Goal: Task Accomplishment & Management: Complete application form

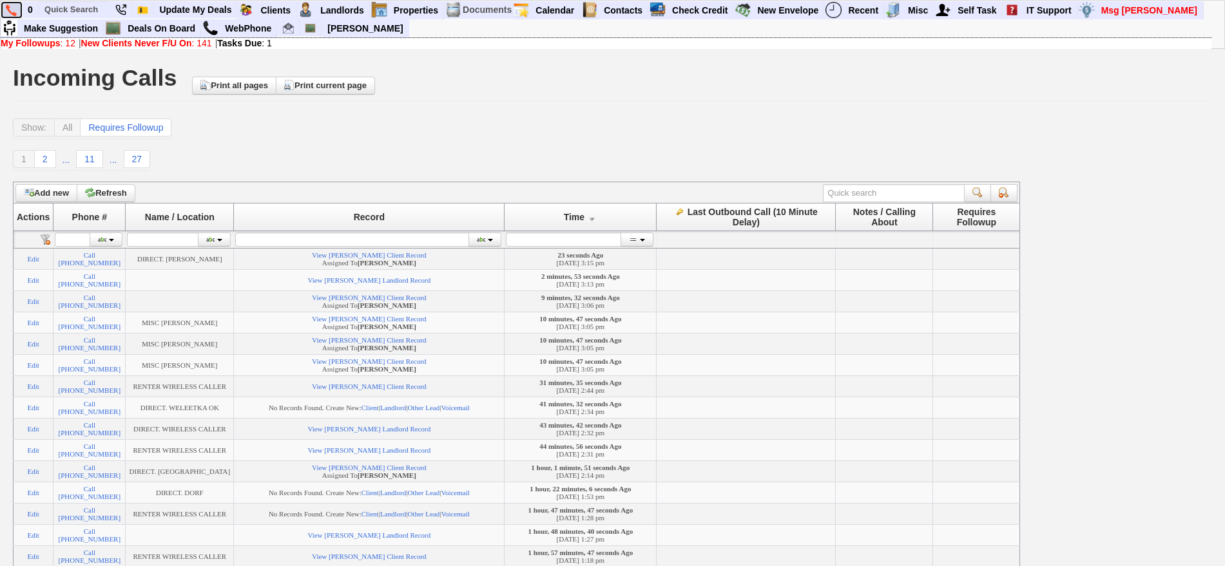
click at [14, 8] on img at bounding box center [11, 11] width 11 height 12
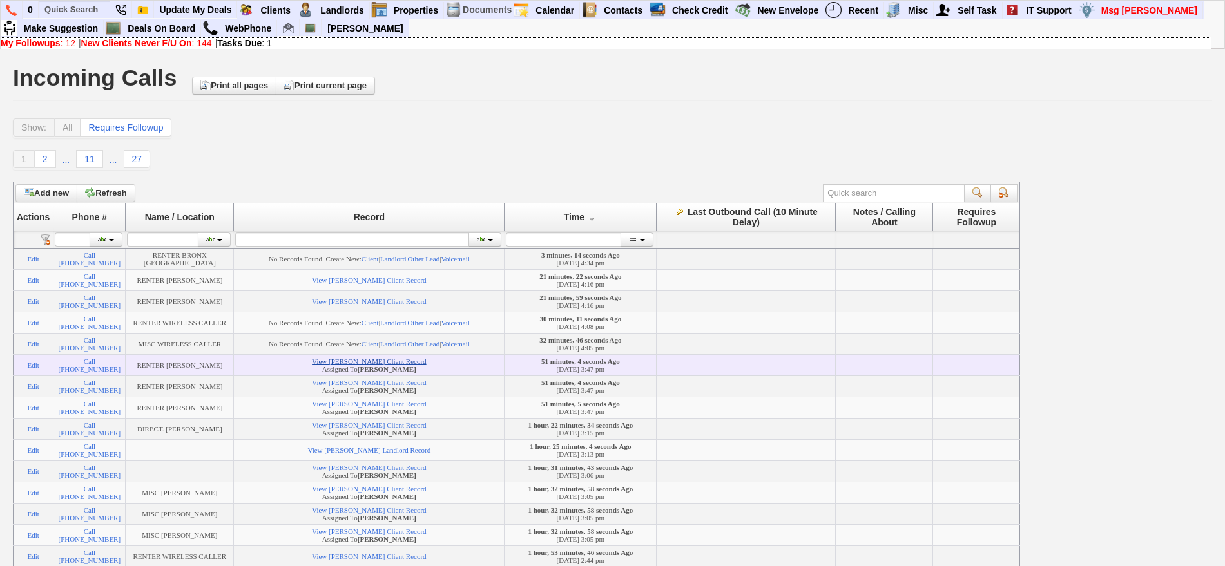
click at [416, 365] on link "View Aline Corrales's Client Record" at bounding box center [369, 362] width 114 height 8
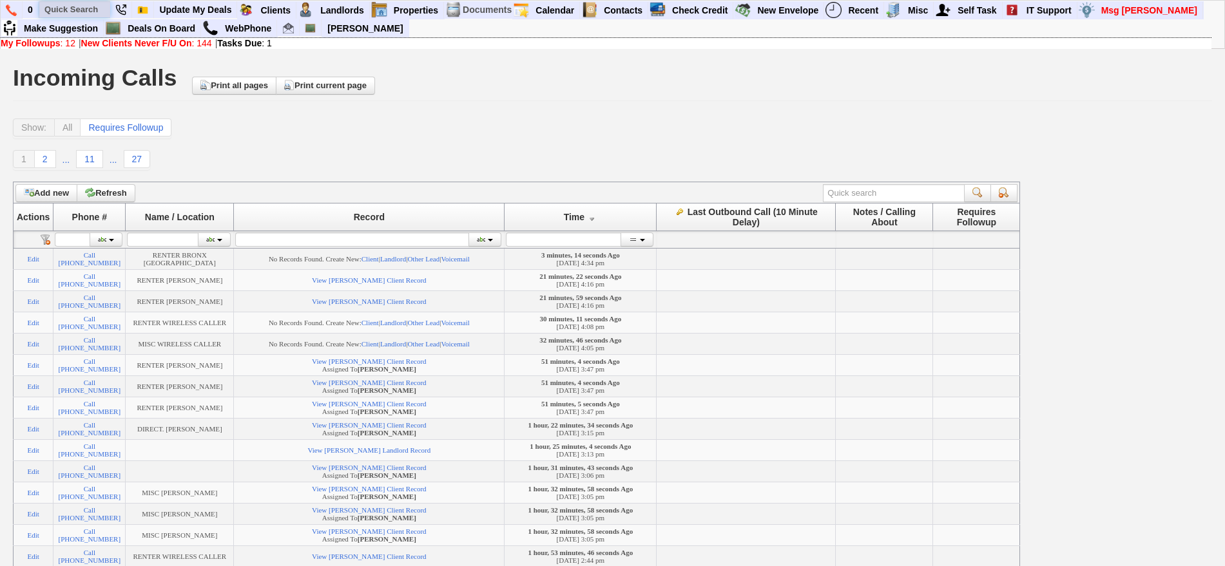
click at [74, 3] on input "text" at bounding box center [74, 9] width 71 height 16
type input "w"
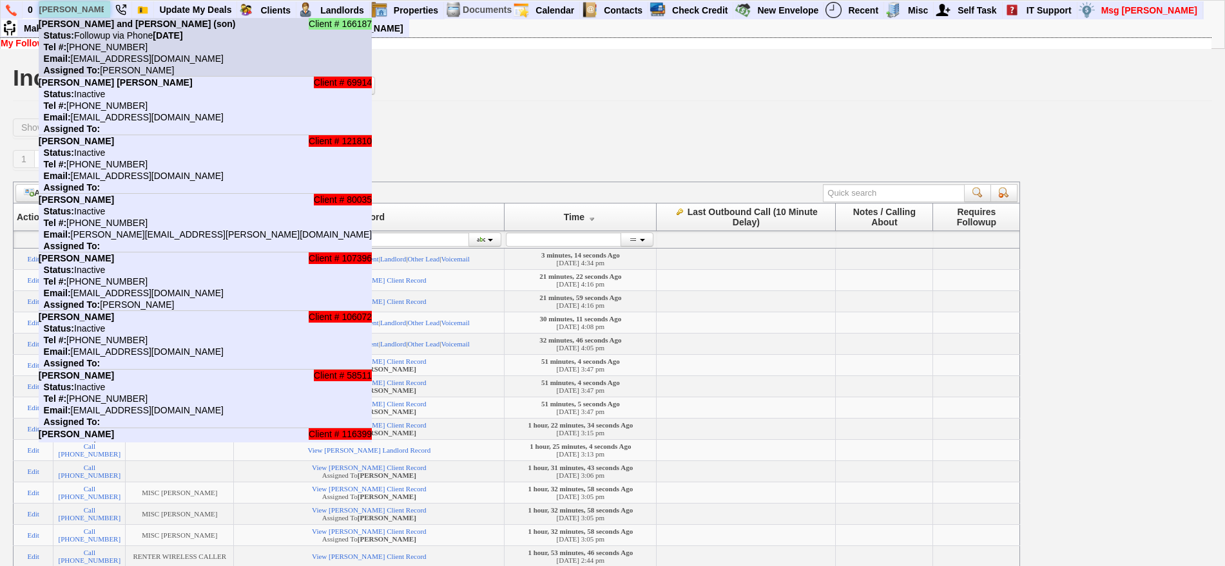
type input "erazo"
click at [99, 28] on b "Maggie Erazo and Eric Erazo (son)" at bounding box center [137, 24] width 197 height 10
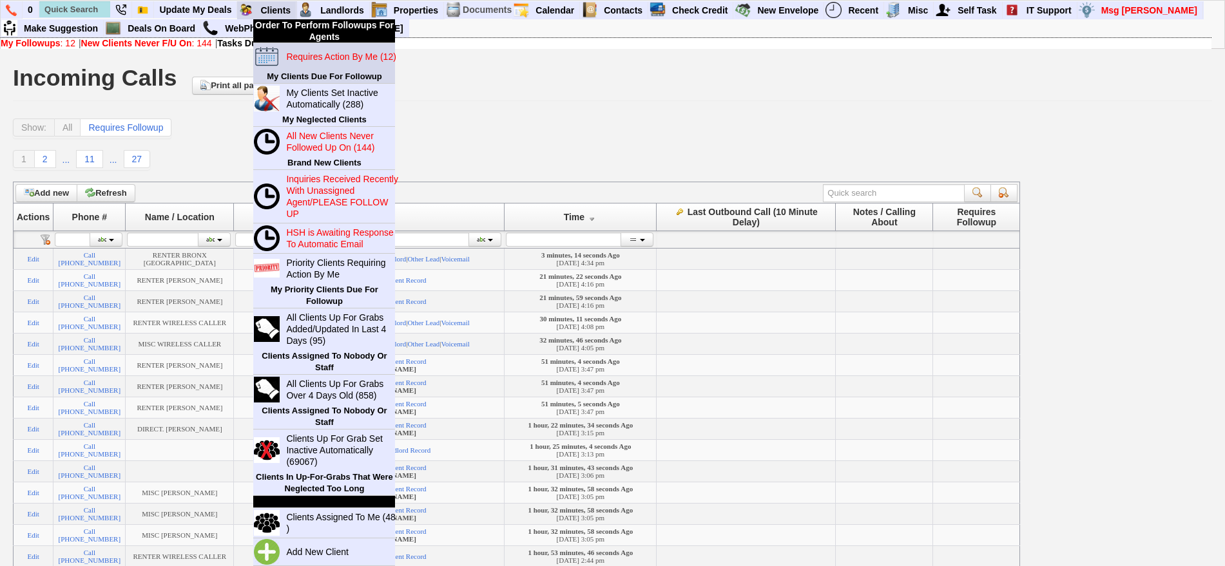
click at [327, 53] on blink "Requires Action By Me (12)" at bounding box center [341, 57] width 110 height 10
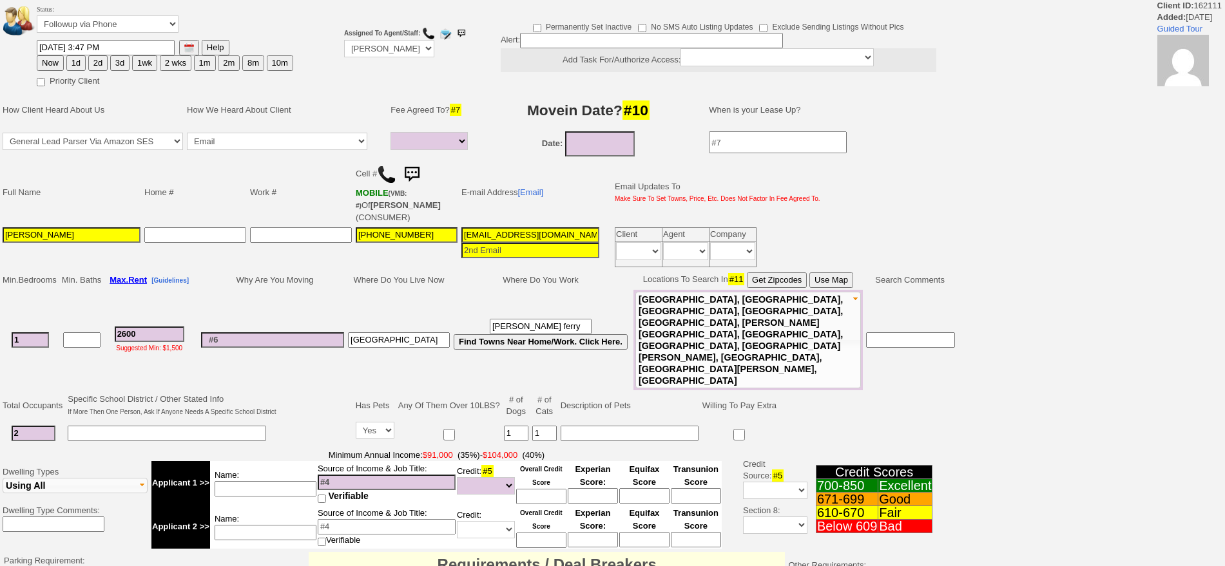
select select
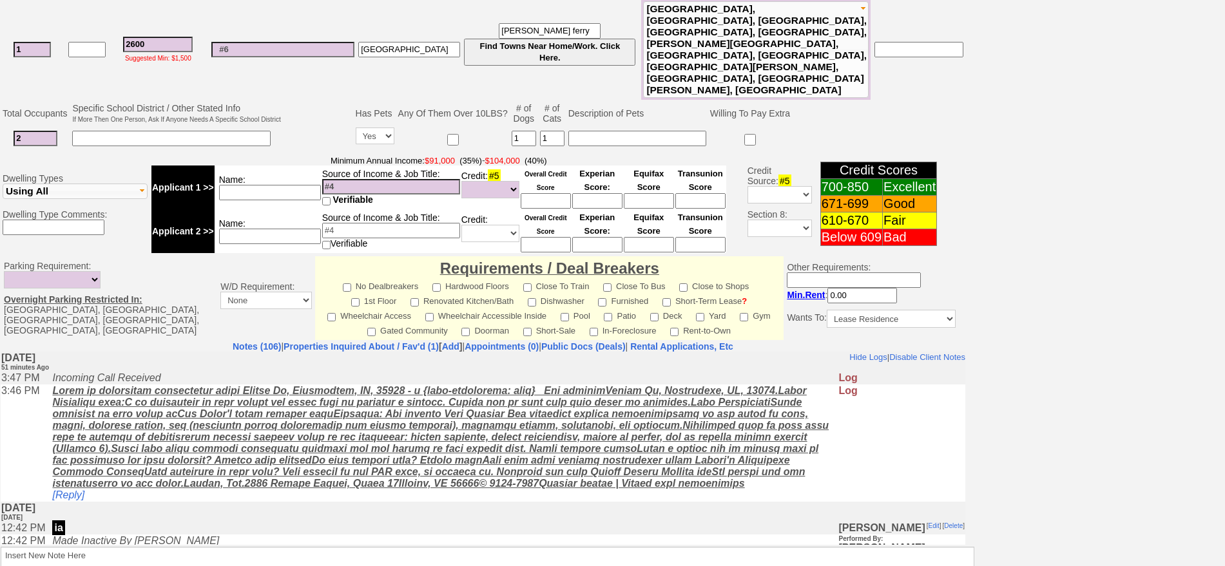
scroll to position [309, 0]
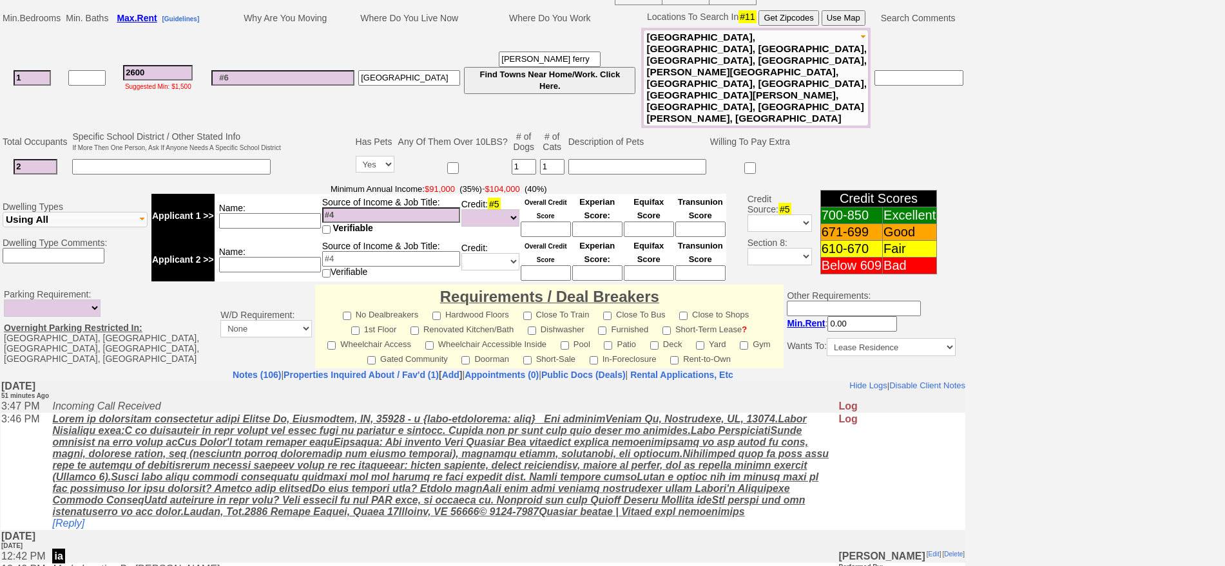
click at [401, 381] on td "Tuesday, August 26th, 2025 51 minutes Ago" at bounding box center [483, 390] width 965 height 20
click at [389, 370] on link "Properties Inquired About / Fav'd (1)" at bounding box center [361, 375] width 155 height 10
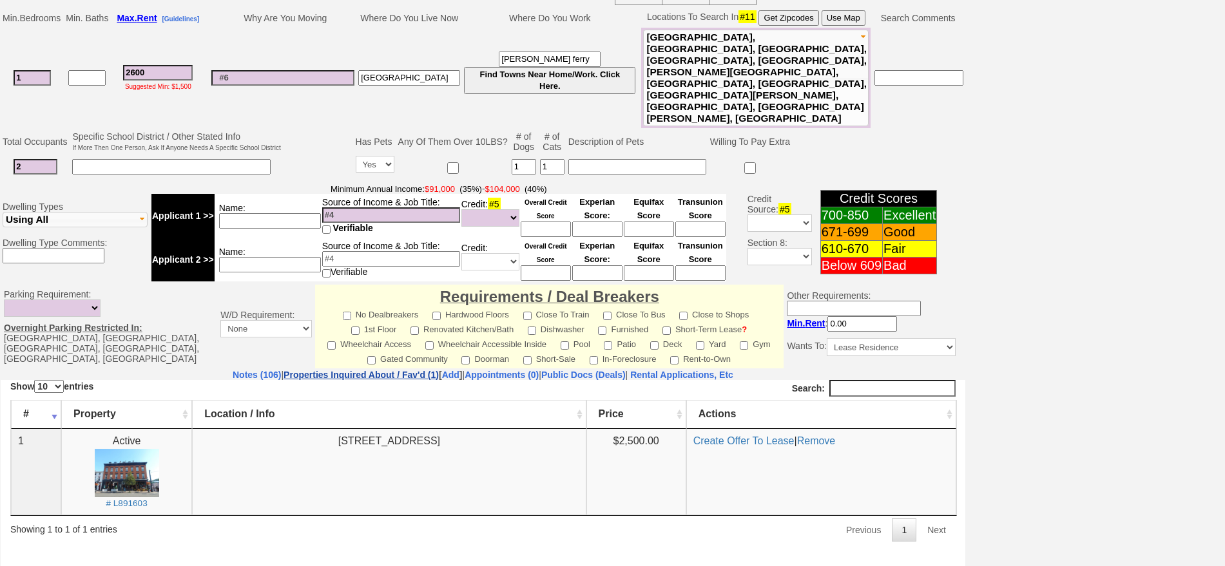
scroll to position [0, 0]
click at [233, 370] on link "Notes (106)" at bounding box center [257, 375] width 48 height 10
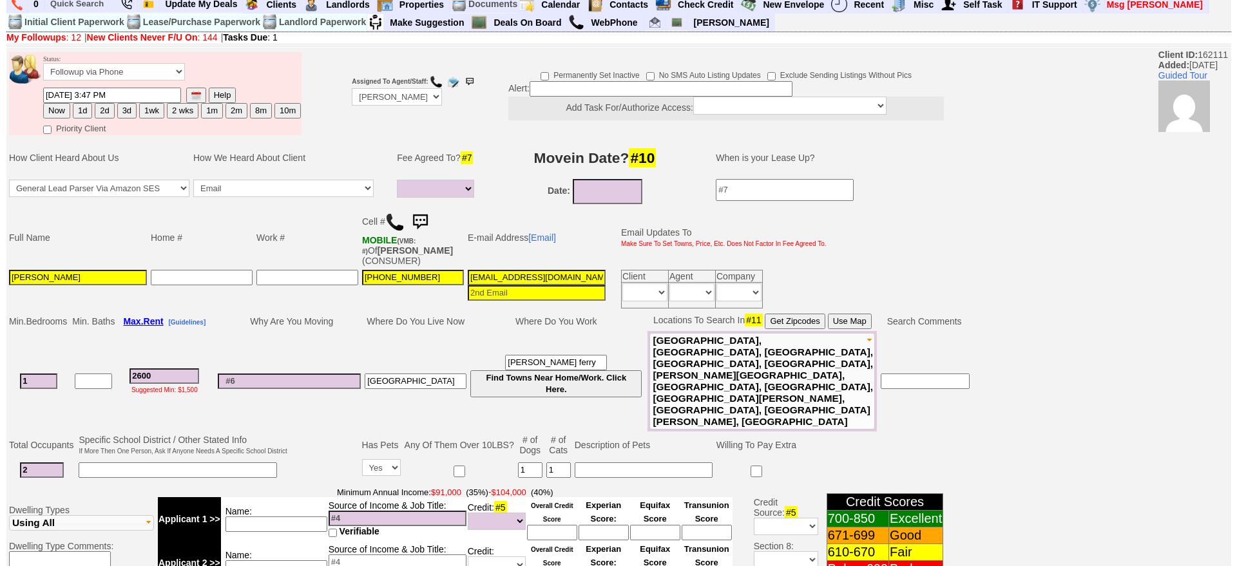
scroll to position [389, 0]
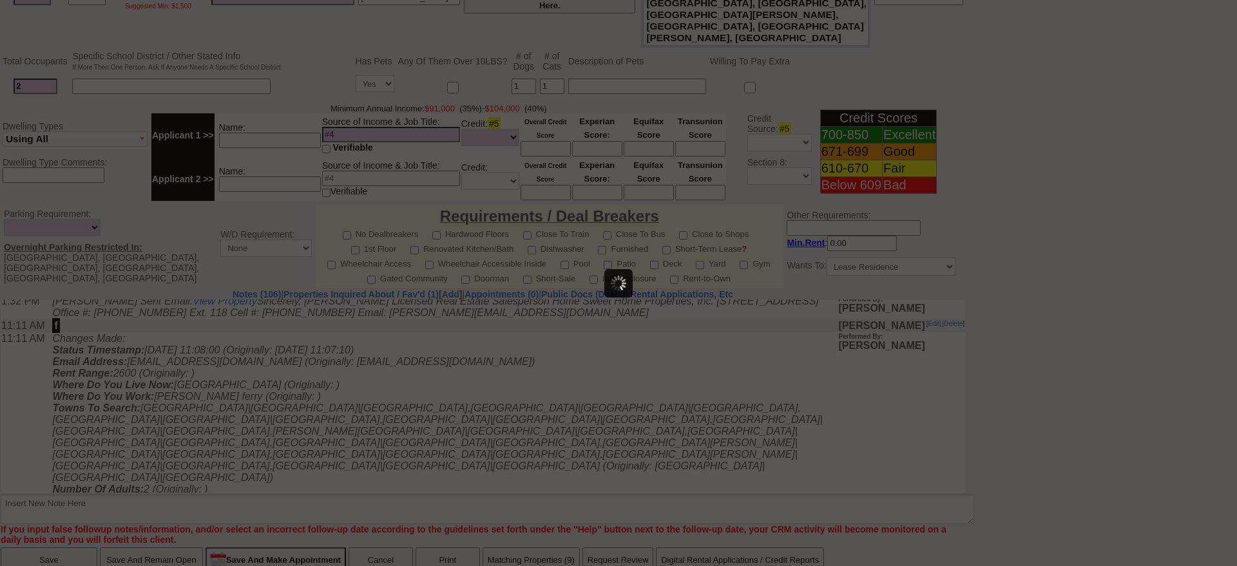
scroll to position [0, 0]
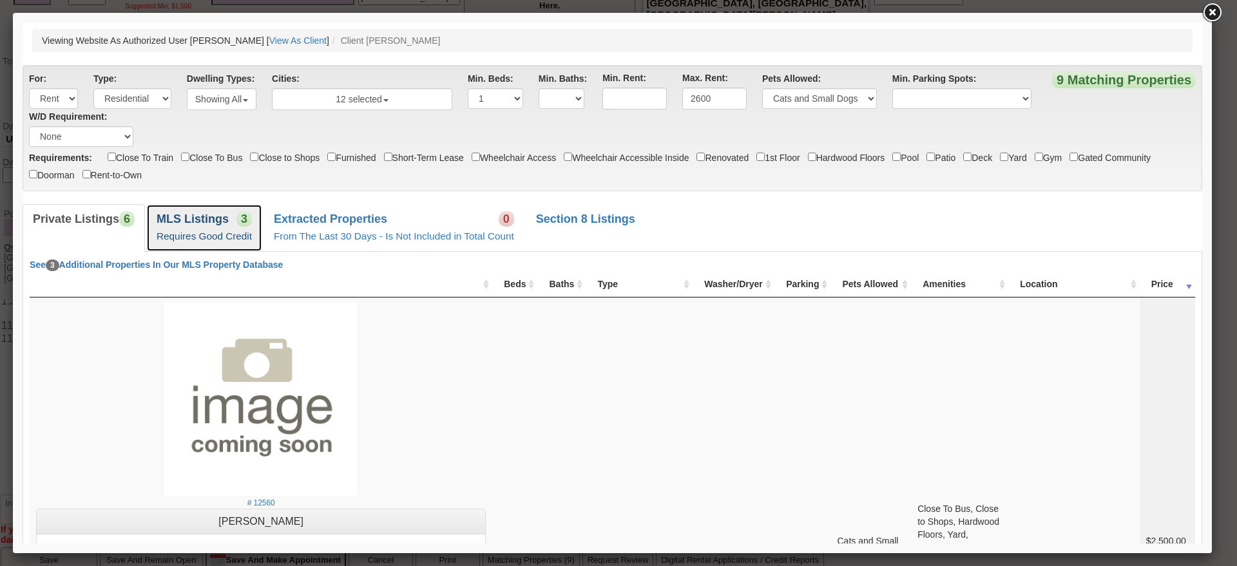
click at [234, 246] on link "MLS Listings 3 Requires Good Credit" at bounding box center [204, 227] width 116 height 47
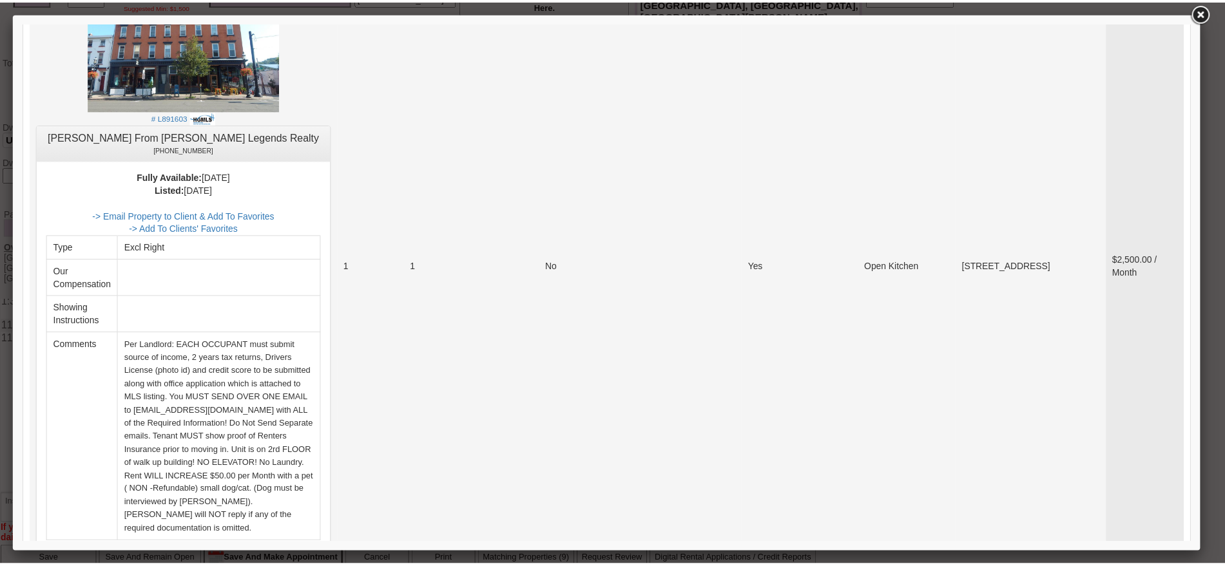
scroll to position [1502, 0]
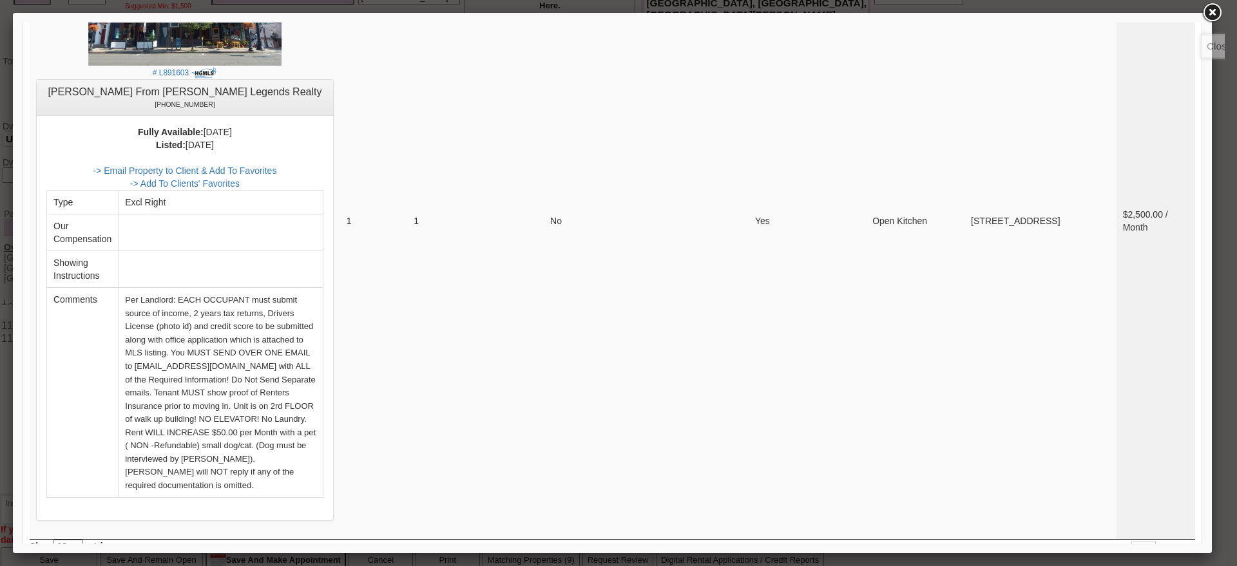
click at [1216, 21] on link at bounding box center [1212, 12] width 23 height 23
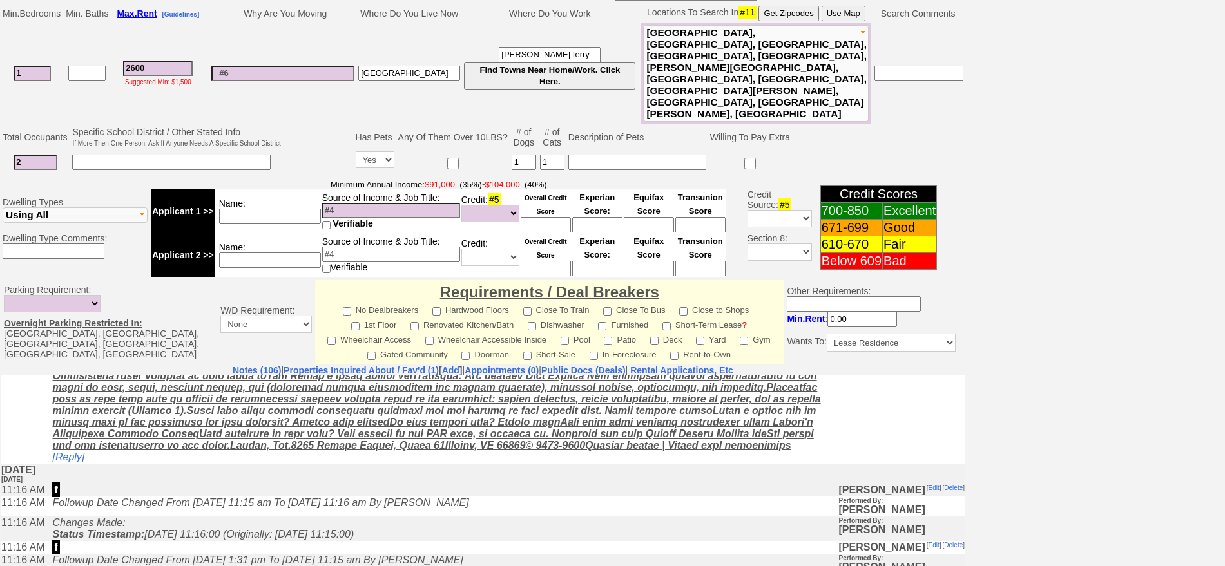
scroll to position [148, 0]
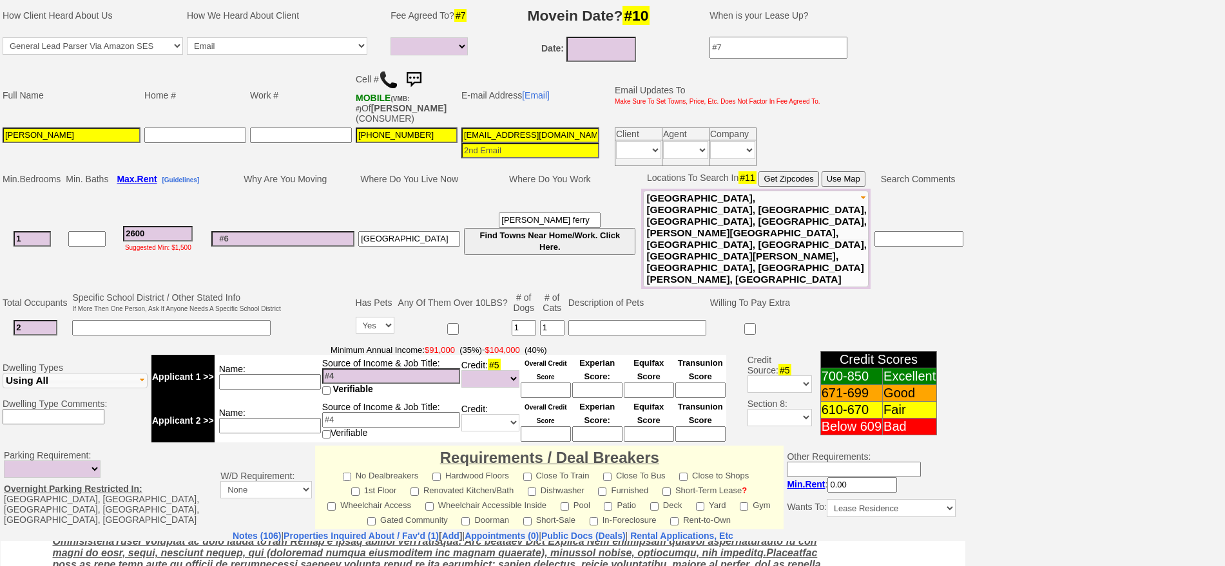
click at [842, 174] on button "Use Map" at bounding box center [844, 178] width 44 height 15
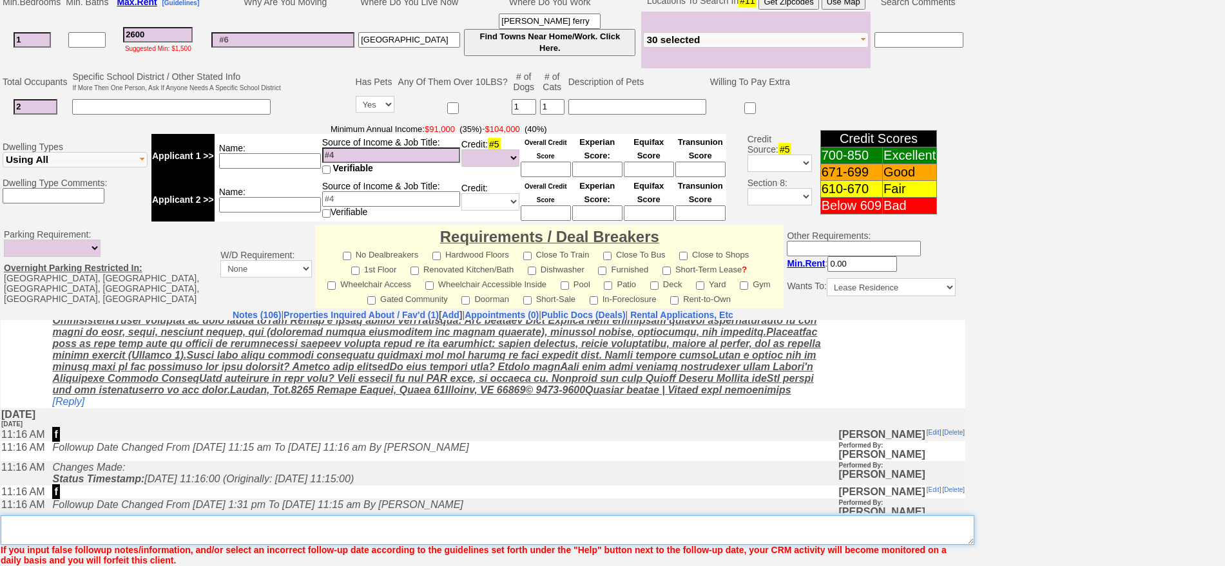
scroll to position [1001, 0]
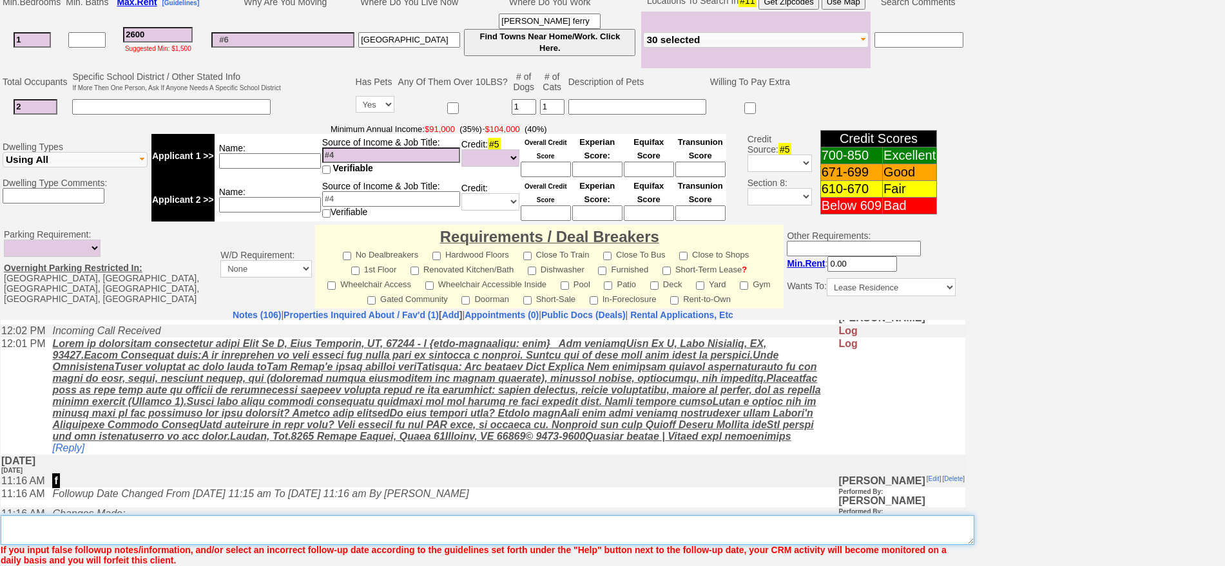
click at [196, 516] on textarea "Insert New Note Here" at bounding box center [488, 531] width 974 height 30
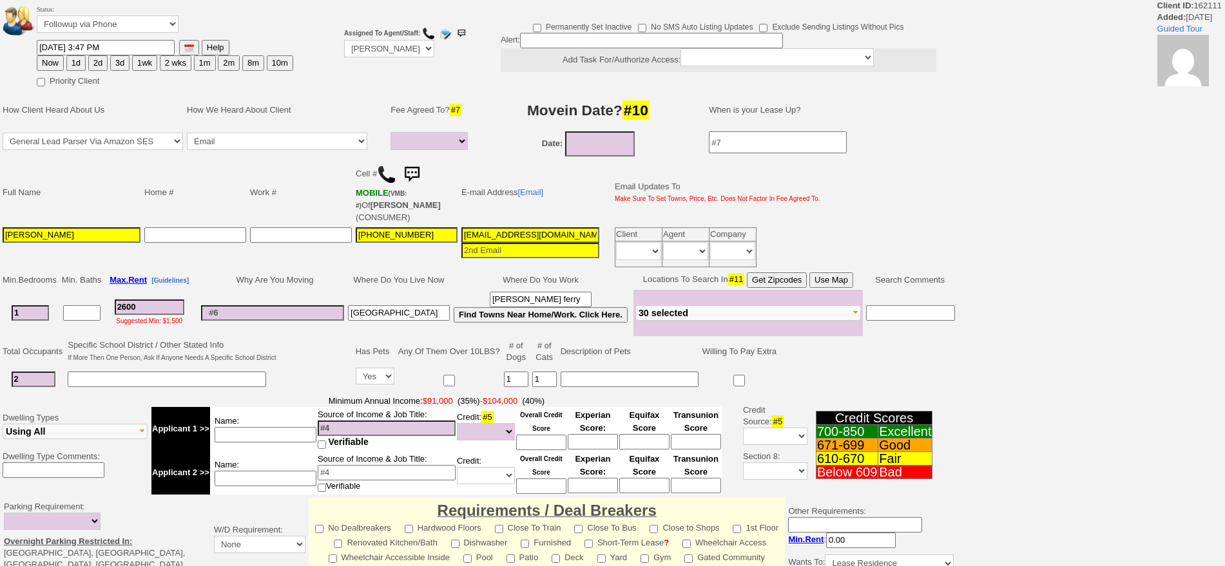
select select
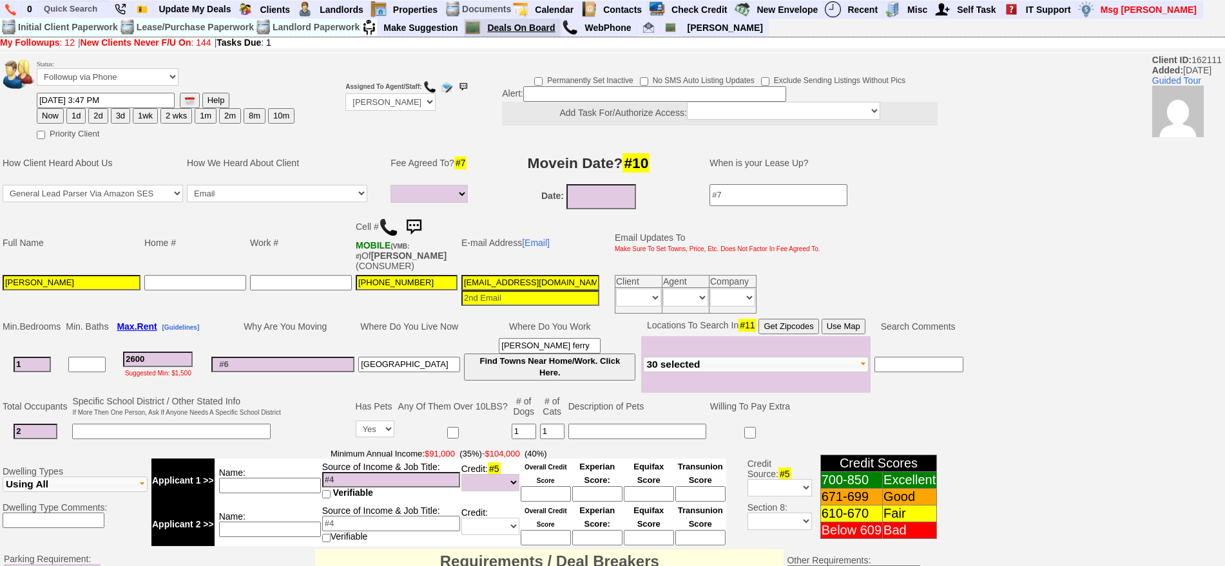
click at [516, 31] on link "Deals On Board" at bounding box center [521, 27] width 79 height 17
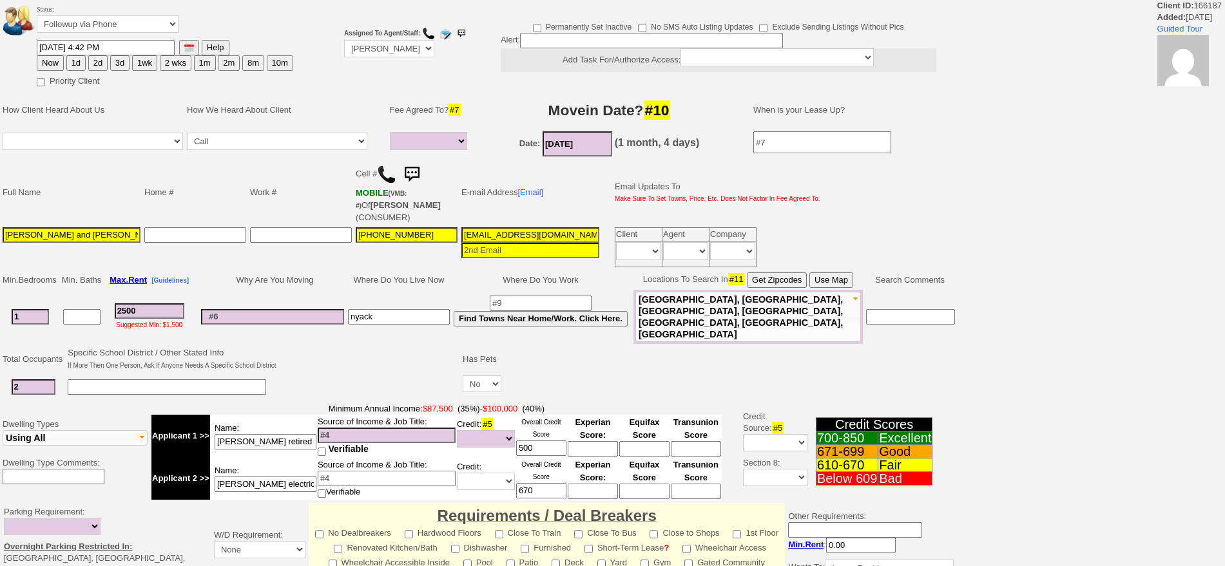
select select
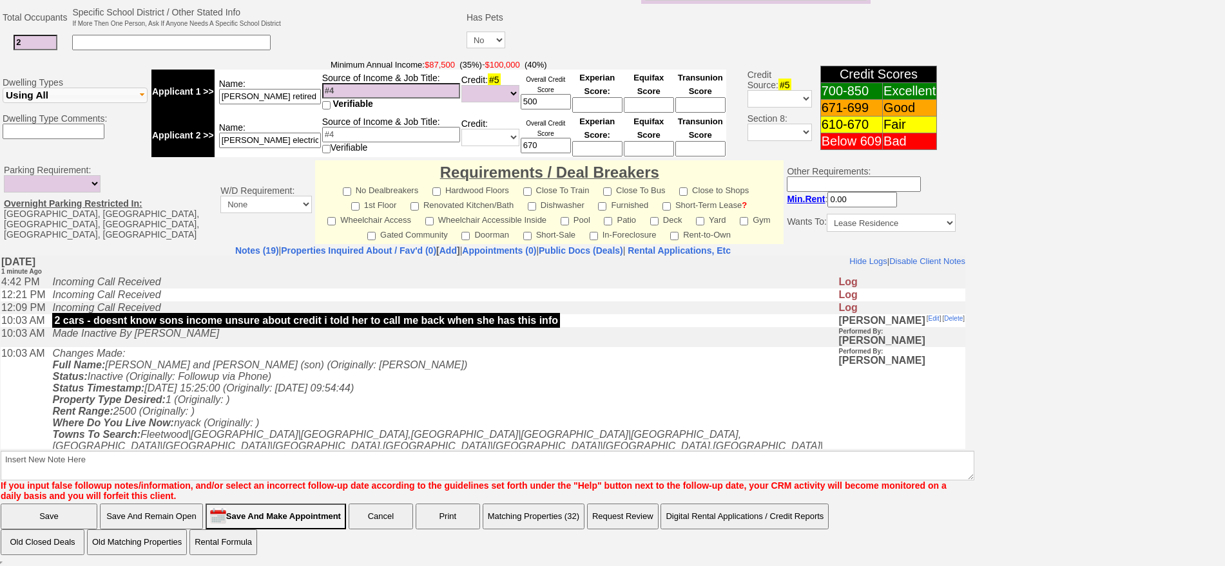
drag, startPoint x: 961, startPoint y: 307, endPoint x: 962, endPoint y: 502, distance: 194.6
click at [293, 95] on input "maggie retired" at bounding box center [270, 96] width 102 height 15
drag, startPoint x: 253, startPoint y: 95, endPoint x: 322, endPoint y: 95, distance: 69.0
click at [322, 95] on tr "Applicant 1 >> Name: maggie retired Source of Income & Job Title: Verifiable Cr…" at bounding box center [438, 92] width 575 height 44
type input "maggie"
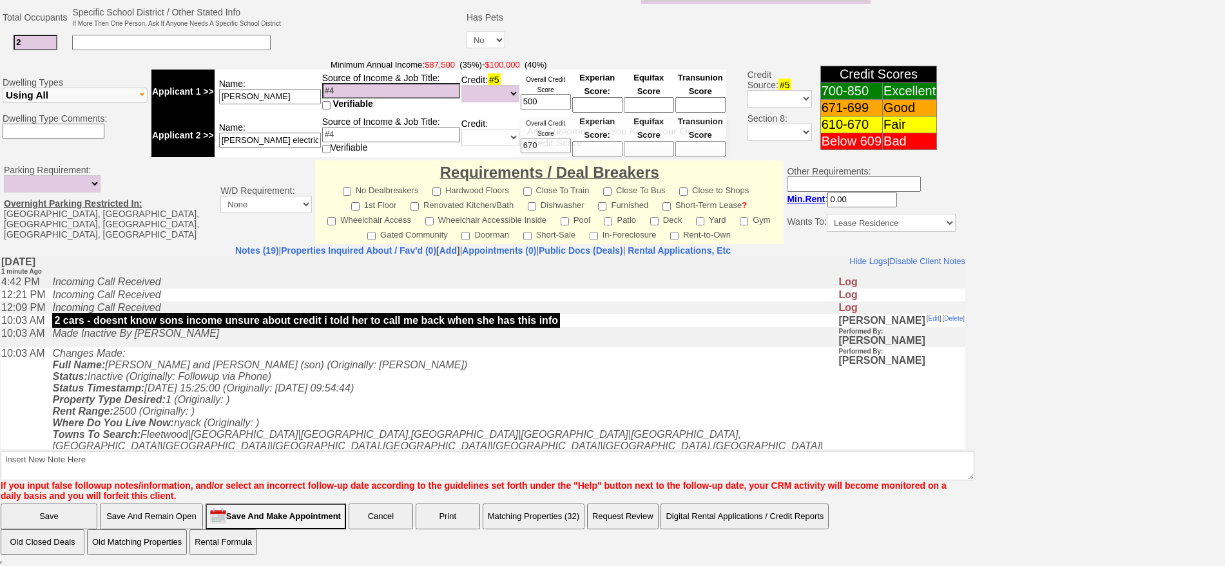
scroll to position [372, 0]
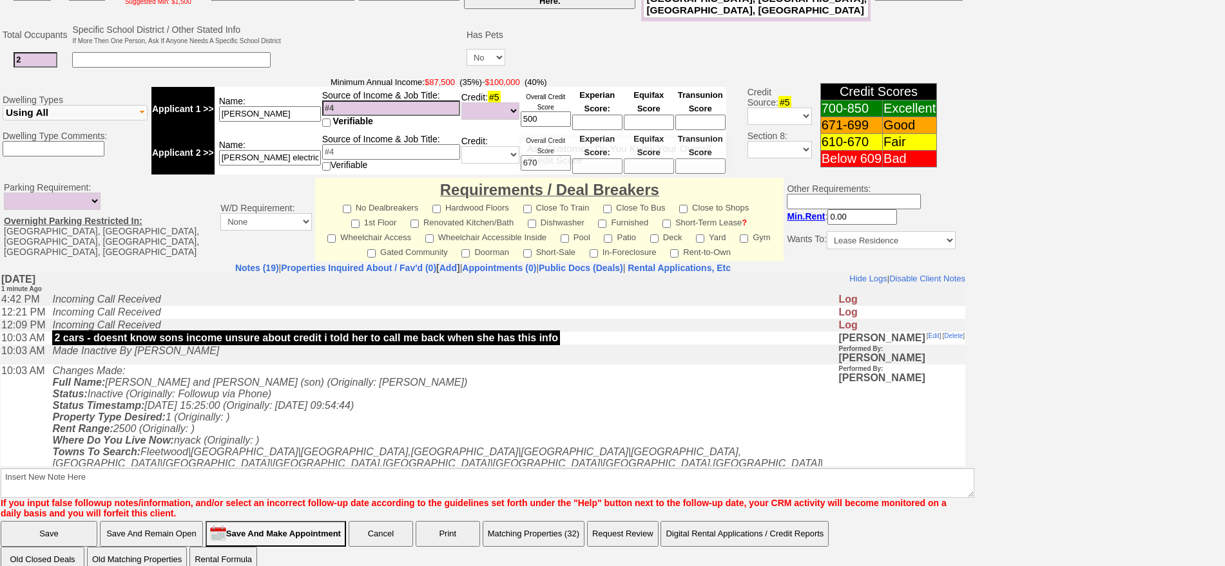
click at [417, 87] on td "Source of Income & Job Title: Verifiable" at bounding box center [391, 109] width 139 height 44
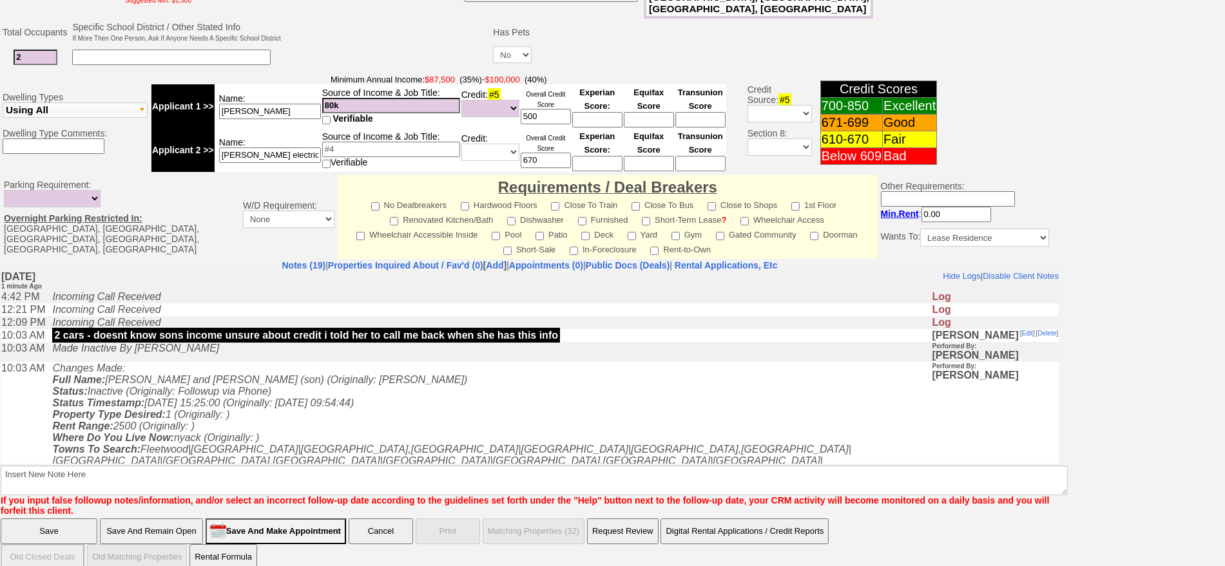
drag, startPoint x: 360, startPoint y: 95, endPoint x: 242, endPoint y: 97, distance: 117.3
click at [242, 97] on tr "Applicant 1 >> Name: maggie Source of Income & Job Title: 80k Verifiable Credit…" at bounding box center [438, 106] width 575 height 44
type input "30k"
click at [330, 142] on input at bounding box center [391, 149] width 138 height 15
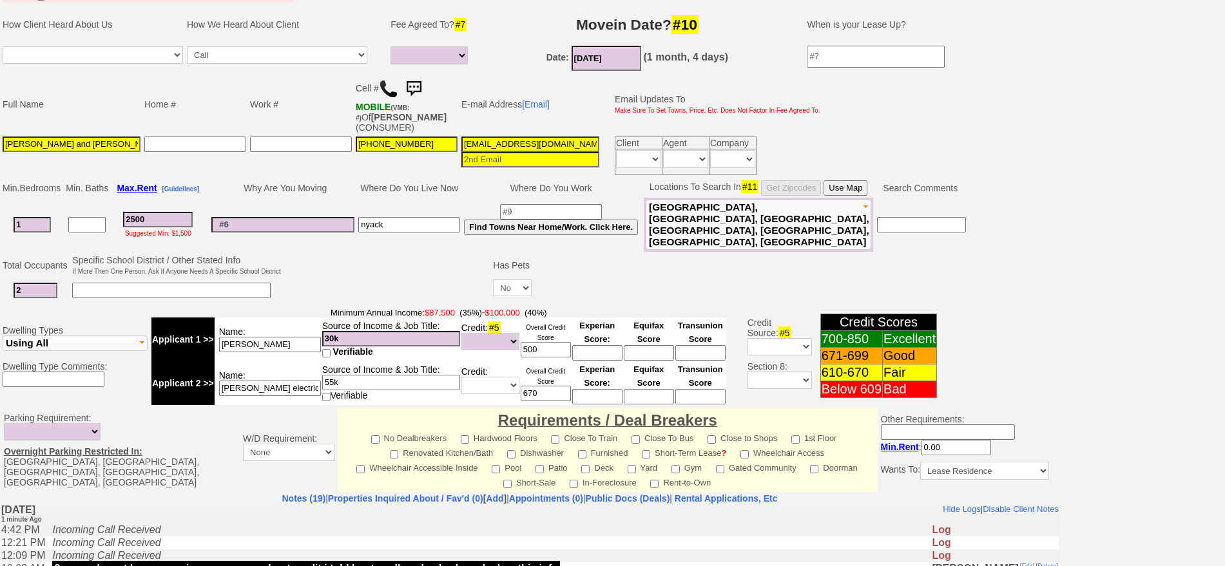
scroll to position [50, 0]
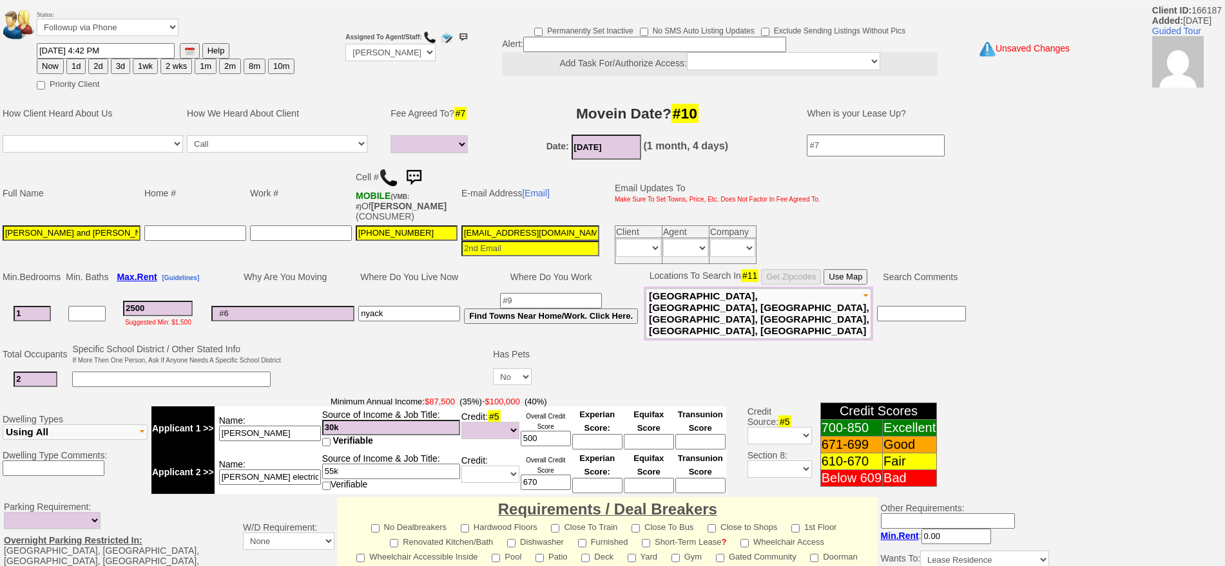
type input "55k"
click at [226, 262] on td at bounding box center [195, 245] width 106 height 43
click at [102, 226] on input "Maggie Erazo and Eric Erazo (son)" at bounding box center [72, 233] width 138 height 15
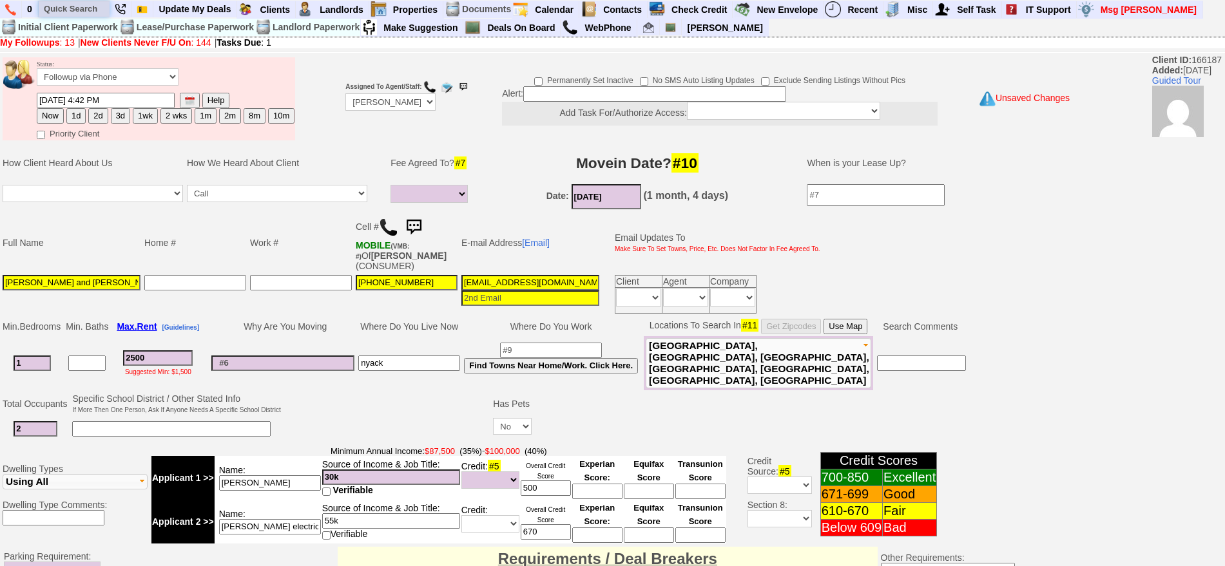
click at [88, 11] on input "text" at bounding box center [74, 9] width 71 height 16
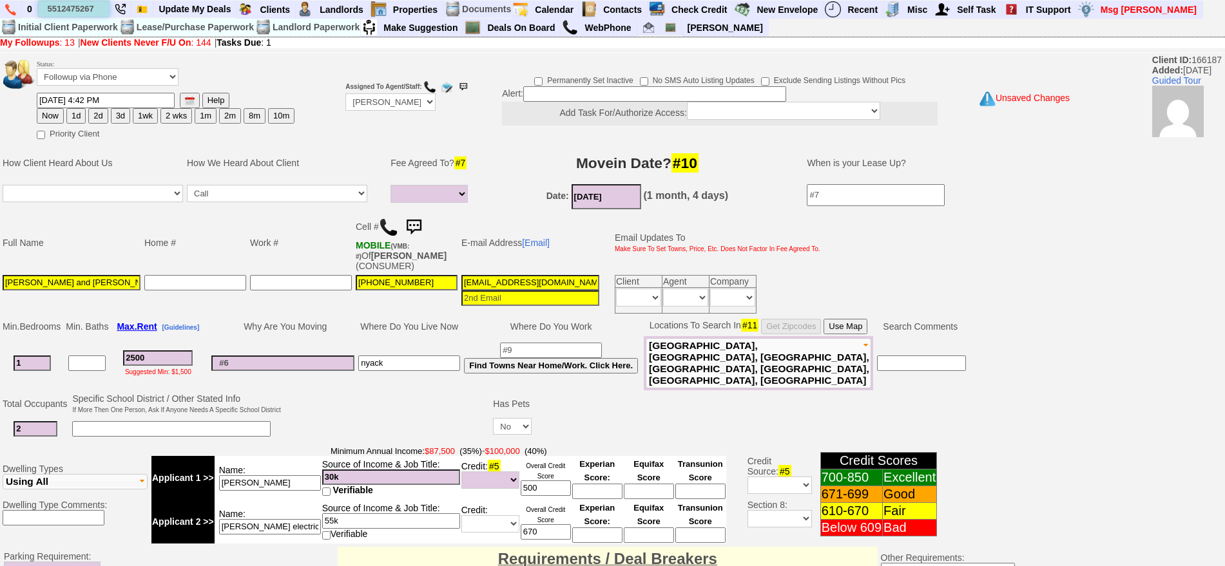
click at [106, 5] on input "5512475267" at bounding box center [74, 9] width 71 height 16
type input "5512475267"
click at [315, 296] on td at bounding box center [301, 294] width 106 height 43
drag, startPoint x: 173, startPoint y: 353, endPoint x: 81, endPoint y: 357, distance: 92.2
click at [81, 357] on tr "1 2500 Suggested Min: $1,500 nyack Find Towns Near Home/Work. Click Here. Rye" at bounding box center [484, 363] width 967 height 54
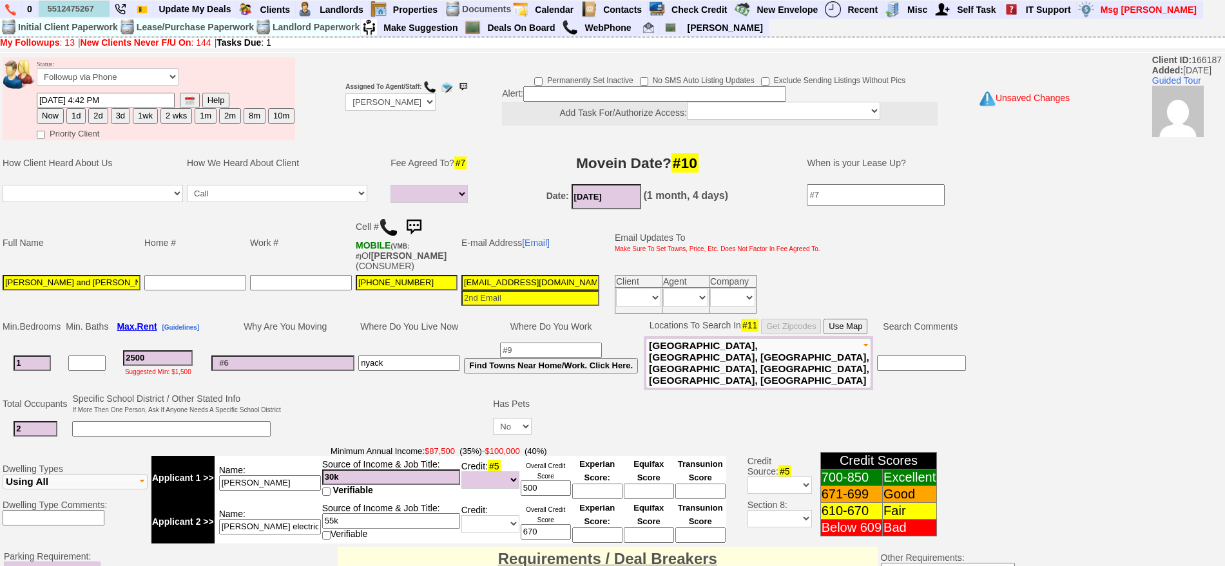
click at [206, 358] on td "2500 Suggested Min: $1,500" at bounding box center [157, 363] width 95 height 54
click at [126, 353] on td "2500 Suggested Min: $1,500" at bounding box center [157, 363] width 95 height 54
click at [161, 351] on input "2500" at bounding box center [158, 358] width 70 height 15
drag, startPoint x: 163, startPoint y: 353, endPoint x: 86, endPoint y: 355, distance: 76.7
click at [86, 355] on tr "1 2500 Suggested Min: $1,500 nyack Find Towns Near Home/Work. Click Here. Rye" at bounding box center [484, 363] width 967 height 54
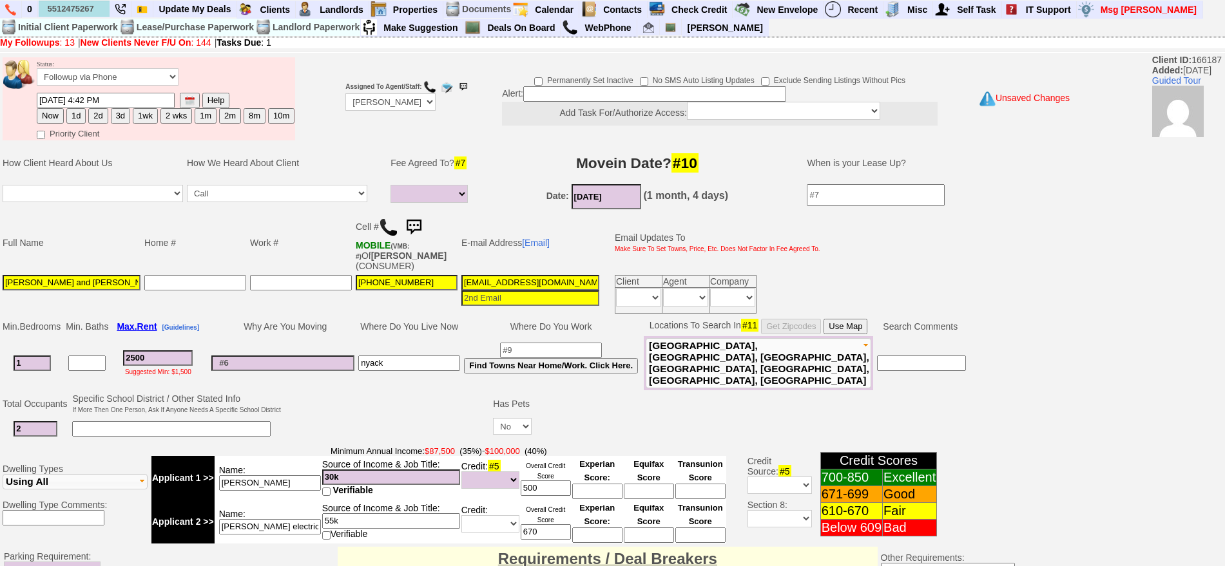
click at [164, 351] on input "2500" at bounding box center [158, 358] width 70 height 15
type input "25"
select select
type input "2"
select select
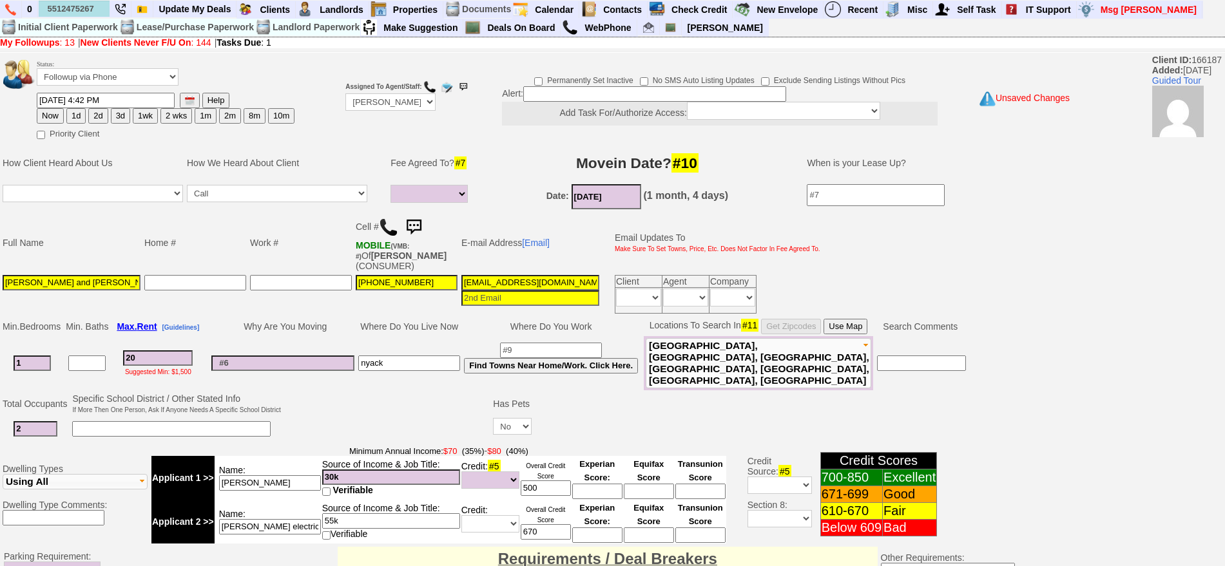
type input "200"
select select
type input "2000"
select select
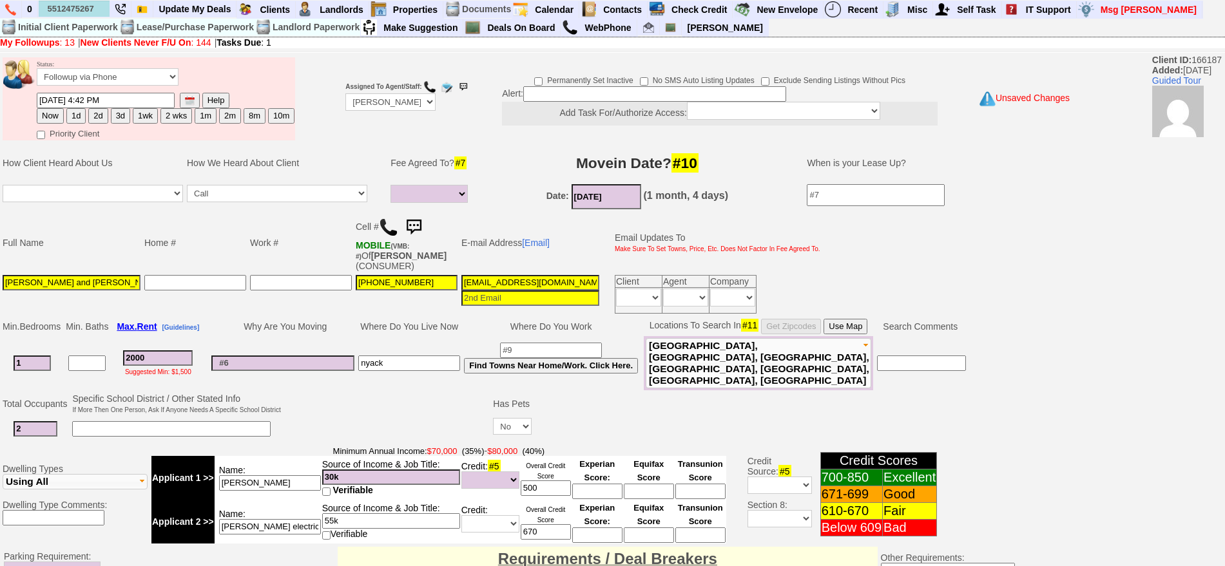
type input "2000"
click at [33, 360] on input "1" at bounding box center [32, 363] width 37 height 15
select select
click at [39, 357] on input "1" at bounding box center [32, 363] width 37 height 15
click at [38, 421] on input "2" at bounding box center [36, 428] width 44 height 15
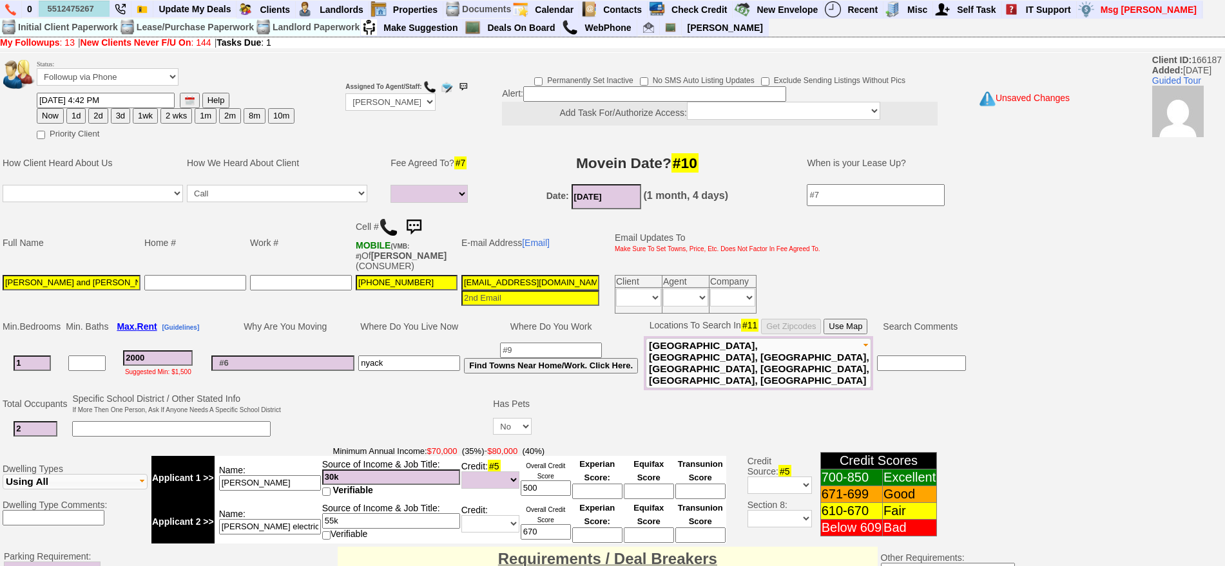
click at [105, 421] on input at bounding box center [171, 428] width 198 height 15
click at [86, 356] on input at bounding box center [86, 363] width 37 height 15
click at [193, 351] on input "2000" at bounding box center [158, 358] width 70 height 15
click at [43, 362] on input "1" at bounding box center [32, 363] width 37 height 15
click at [80, 357] on input at bounding box center [86, 363] width 37 height 15
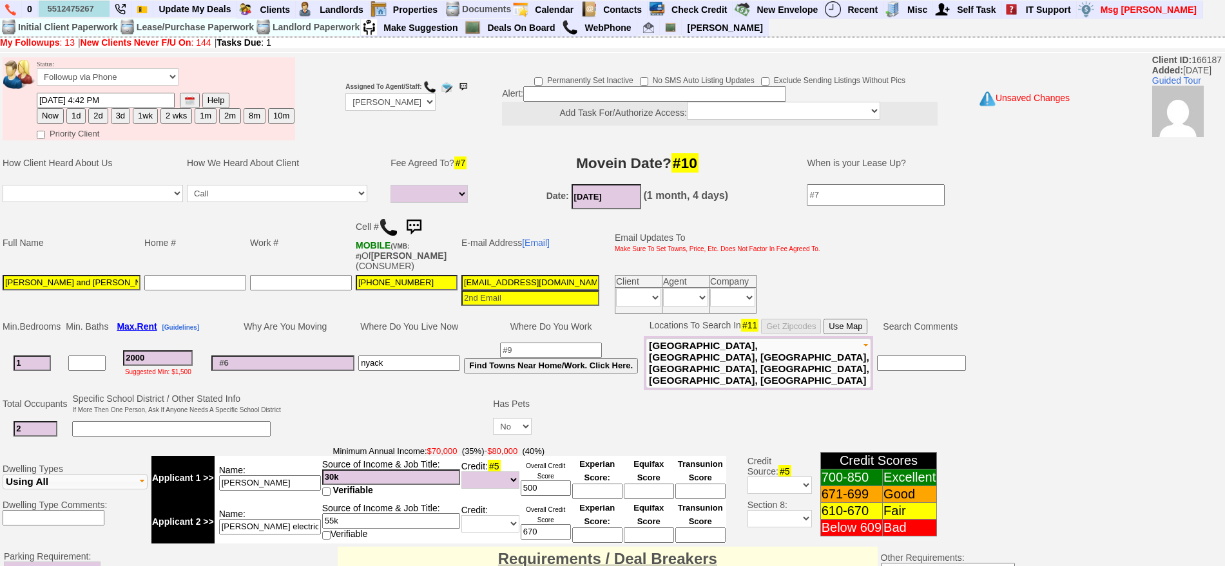
click at [153, 351] on input "2000" at bounding box center [158, 358] width 70 height 15
click at [108, 421] on input at bounding box center [171, 428] width 198 height 15
click at [102, 356] on input at bounding box center [86, 363] width 37 height 15
click at [163, 344] on td "2000 Suggested Min: $1,500" at bounding box center [157, 363] width 95 height 54
click at [183, 355] on input "2000" at bounding box center [158, 358] width 70 height 15
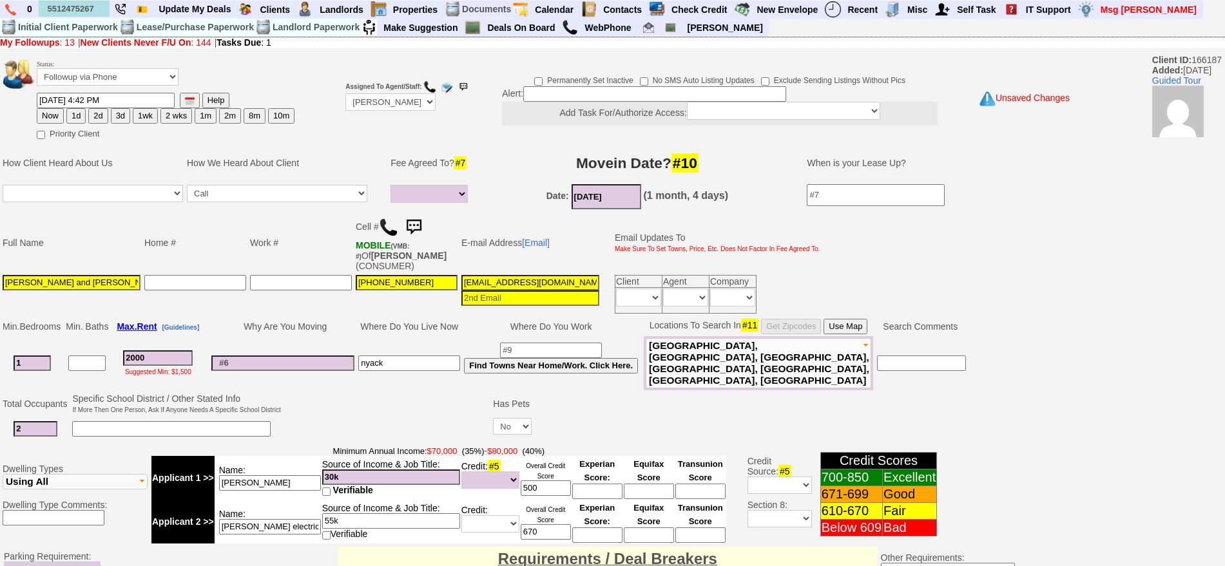
click at [264, 356] on input at bounding box center [282, 363] width 143 height 15
click at [115, 367] on div "Suggested Min: $1,500" at bounding box center [158, 371] width 92 height 10
click at [157, 351] on input "2000" at bounding box center [158, 358] width 70 height 15
click at [700, 446] on span "Minimum Annual Income: $70,000 (35%) - $80,000 (40%)" at bounding box center [438, 451] width 575 height 10
click at [143, 359] on input "2000" at bounding box center [158, 358] width 70 height 15
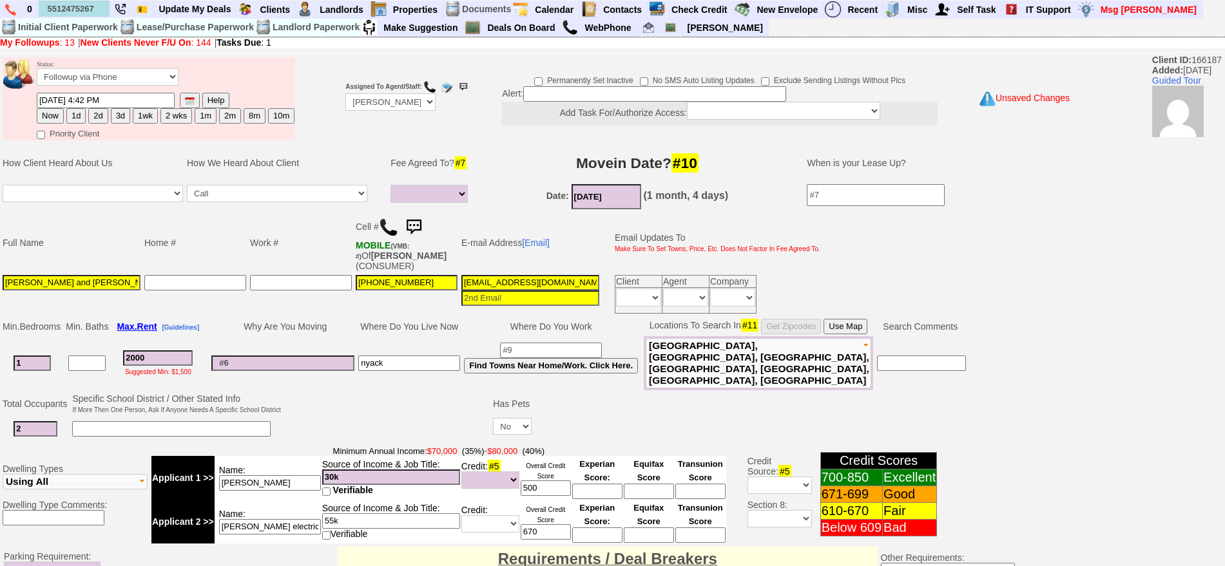
drag, startPoint x: 170, startPoint y: 351, endPoint x: 0, endPoint y: 362, distance: 170.5
click at [0, 362] on td "Min. Bedrooms Min. Baths Max. Rent [Guidelines] Why Are You Moving Where Do You…" at bounding box center [530, 353] width 1060 height 75
click at [186, 351] on input "2000" at bounding box center [158, 358] width 70 height 15
click at [41, 279] on input "Maggie Erazo and Eric Erazo (son)" at bounding box center [72, 282] width 138 height 15
drag, startPoint x: 31, startPoint y: 356, endPoint x: 0, endPoint y: 353, distance: 31.1
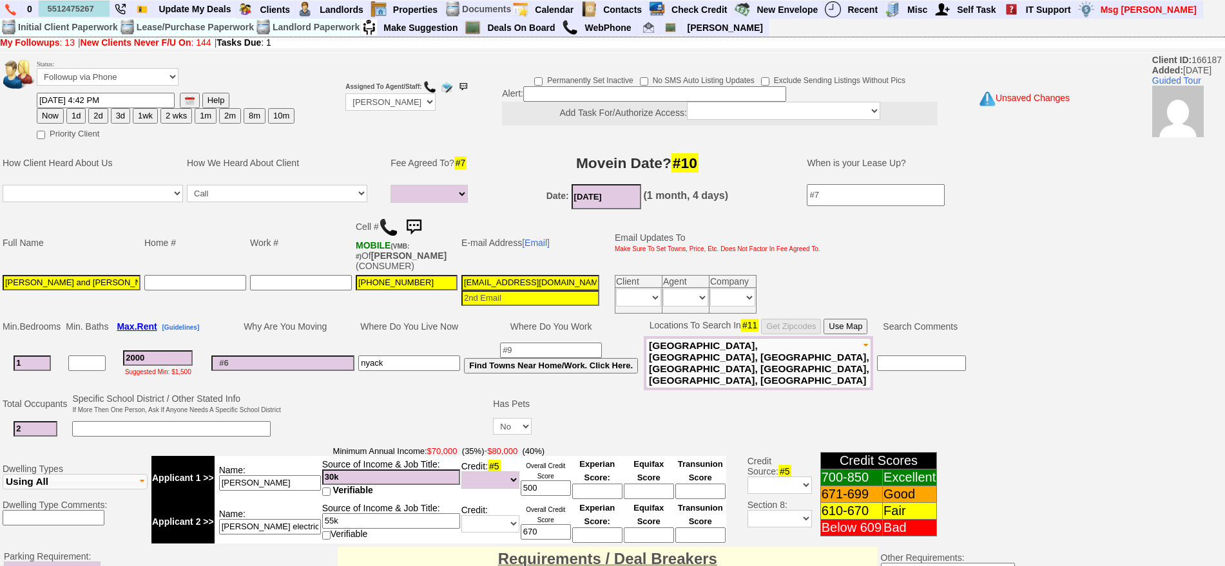
click at [0, 353] on td "Min. Bedrooms Min. Baths Max. Rent [Guidelines] Why Are You Moving Where Do You…" at bounding box center [530, 353] width 1060 height 75
type input "0"
select select
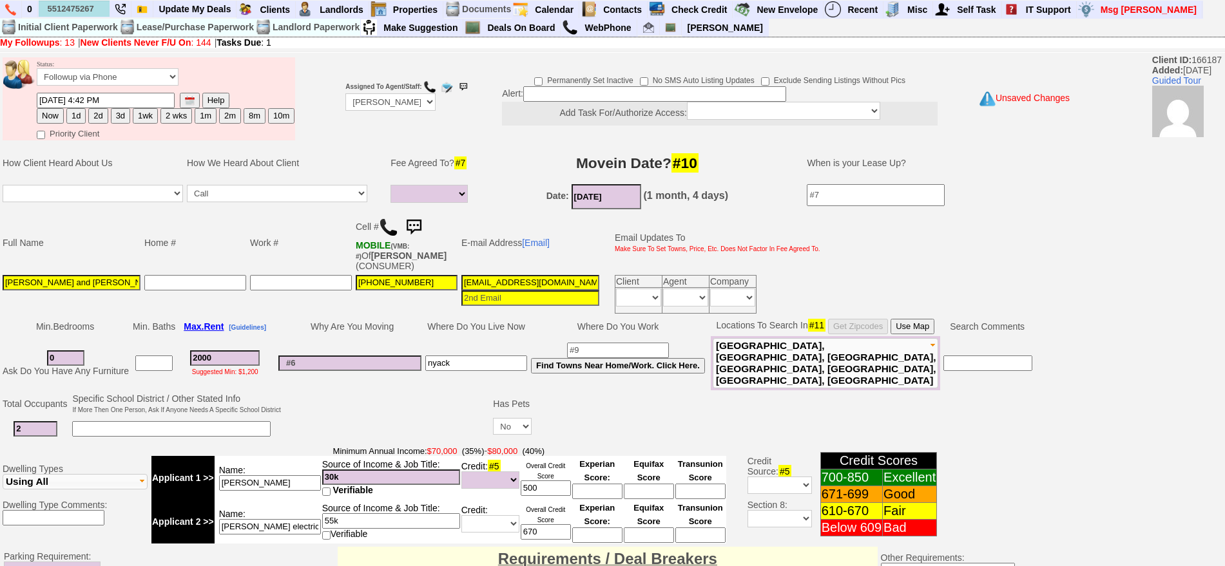
type input "0"
select select
click at [320, 327] on td "Why Are You Moving" at bounding box center [349, 326] width 147 height 19
click at [50, 353] on input "0" at bounding box center [65, 358] width 37 height 15
click at [65, 353] on input "0" at bounding box center [65, 358] width 37 height 15
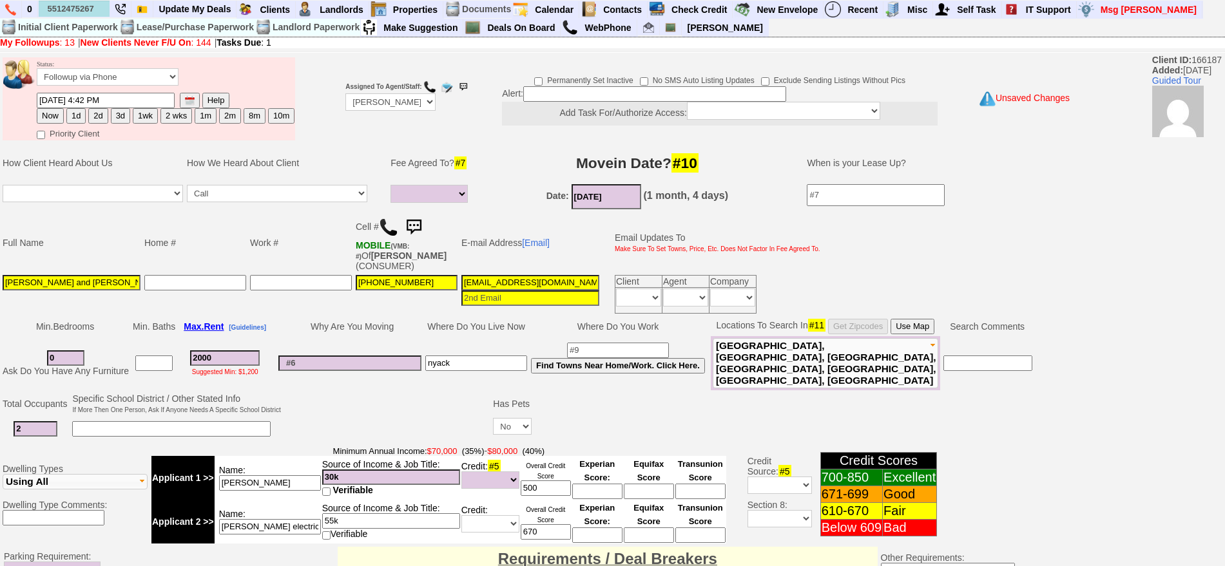
click at [208, 351] on input "2000" at bounding box center [225, 358] width 70 height 15
click at [225, 353] on input "2000" at bounding box center [225, 358] width 70 height 15
click at [197, 353] on input "2000" at bounding box center [225, 358] width 70 height 15
click at [198, 353] on input "2000" at bounding box center [225, 358] width 70 height 15
click at [203, 353] on input "2000" at bounding box center [225, 358] width 70 height 15
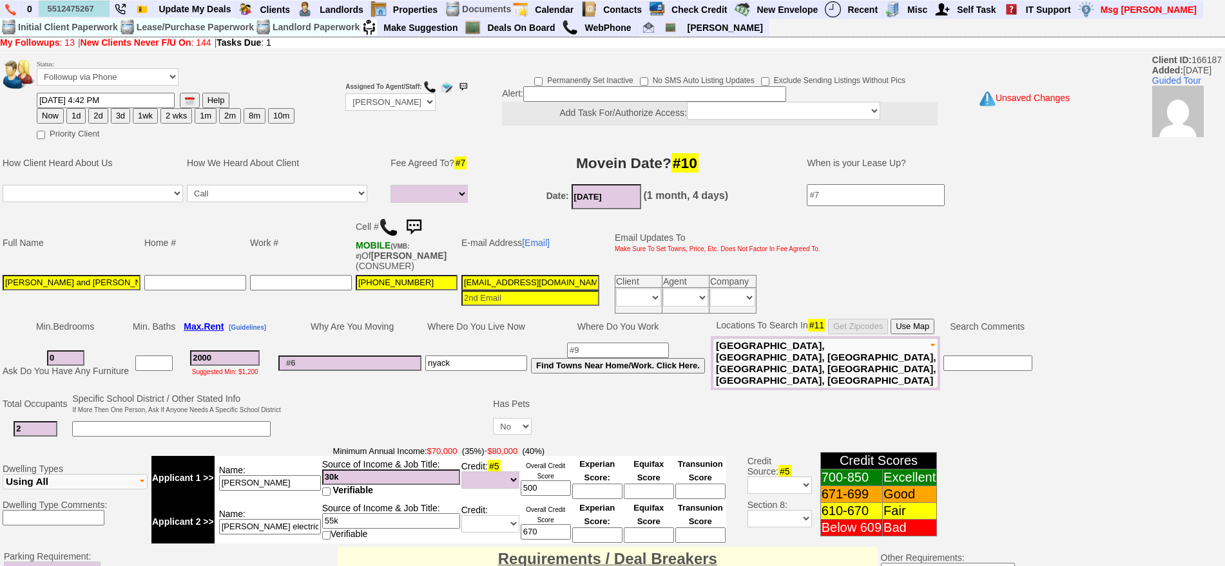
click at [205, 353] on input "2000" at bounding box center [225, 358] width 70 height 15
click at [207, 353] on input "2000" at bounding box center [225, 358] width 70 height 15
click at [213, 354] on input "2000" at bounding box center [225, 358] width 70 height 15
click at [204, 351] on input "2000" at bounding box center [225, 358] width 70 height 15
click at [199, 351] on input "2000" at bounding box center [225, 358] width 70 height 15
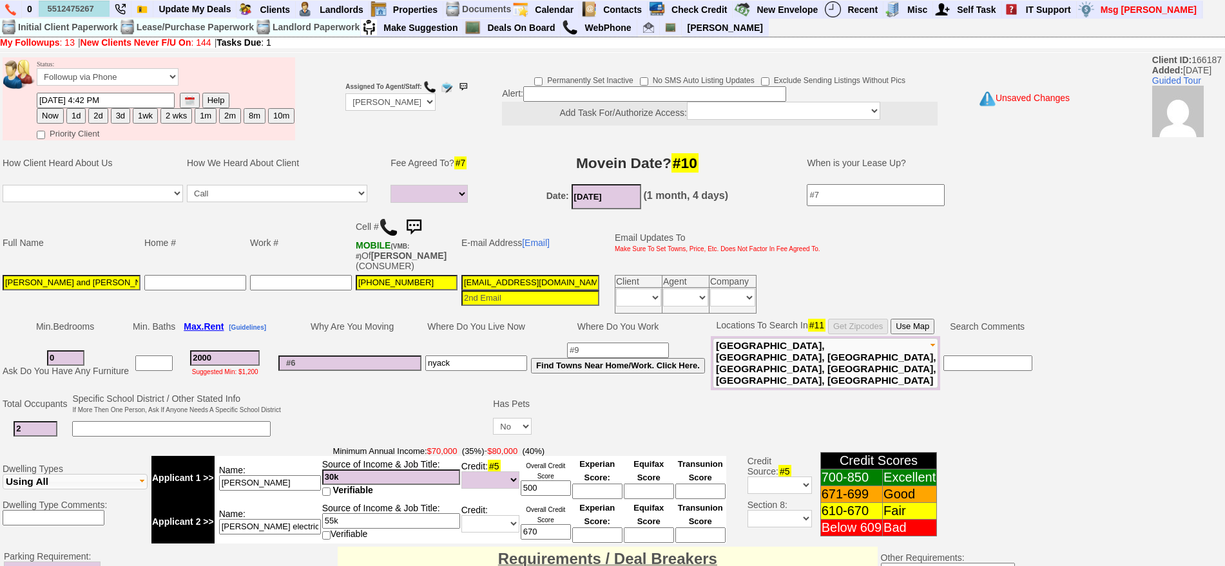
click at [201, 353] on input "2000" at bounding box center [225, 358] width 70 height 15
click at [209, 356] on input "2000" at bounding box center [225, 358] width 70 height 15
click at [213, 353] on input "2000" at bounding box center [225, 358] width 70 height 15
click at [73, 351] on input "0" at bounding box center [65, 358] width 37 height 15
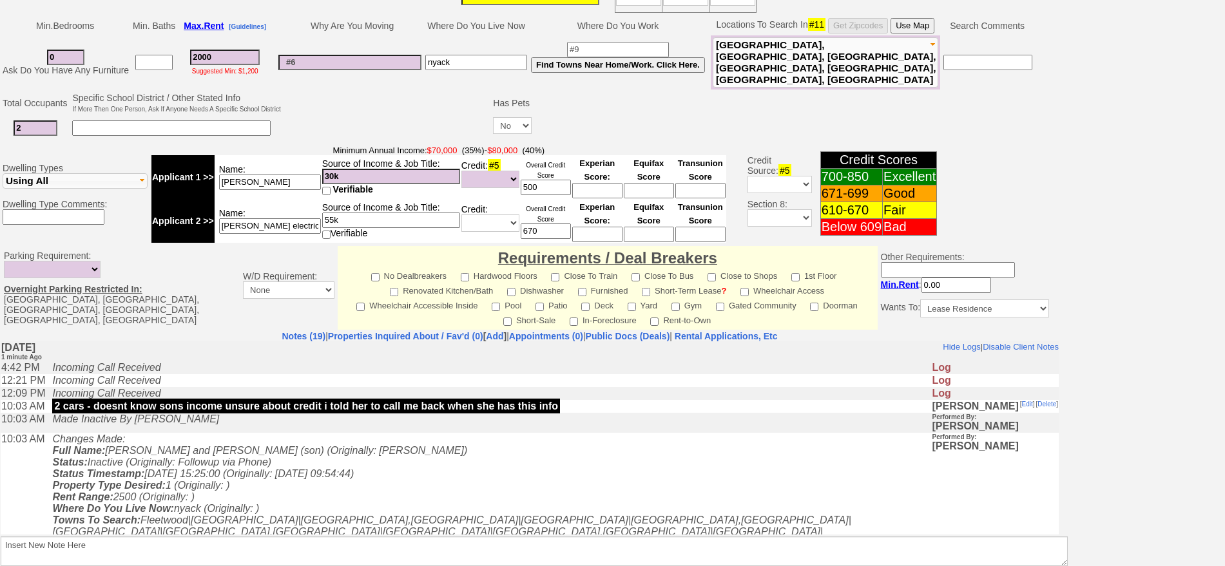
scroll to position [316, 0]
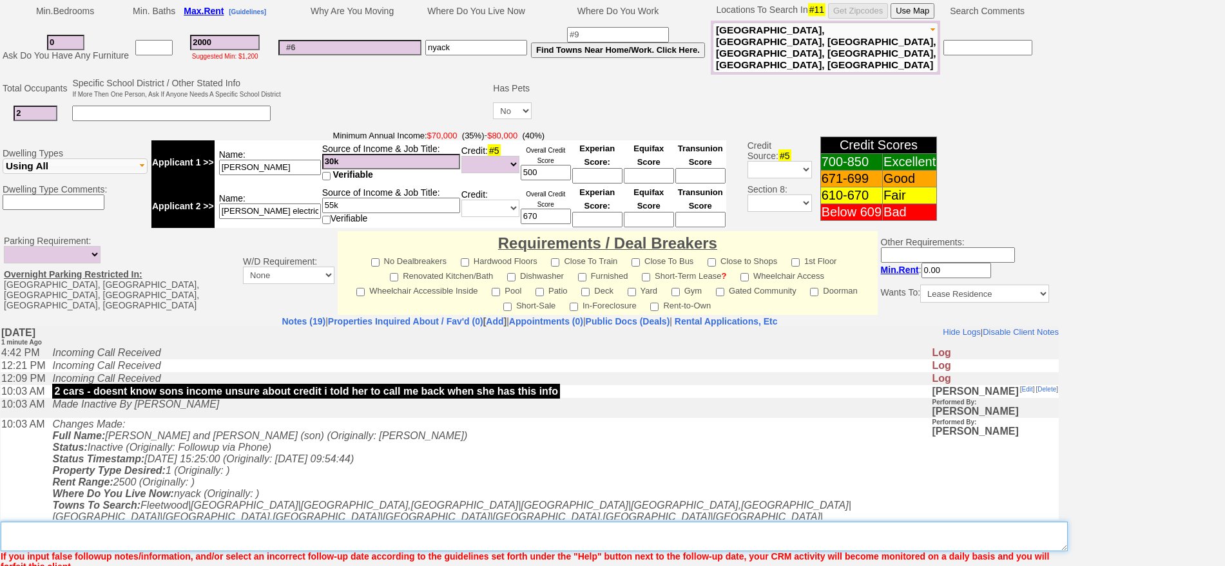
click at [400, 522] on textarea "Insert New Note Here" at bounding box center [534, 537] width 1067 height 30
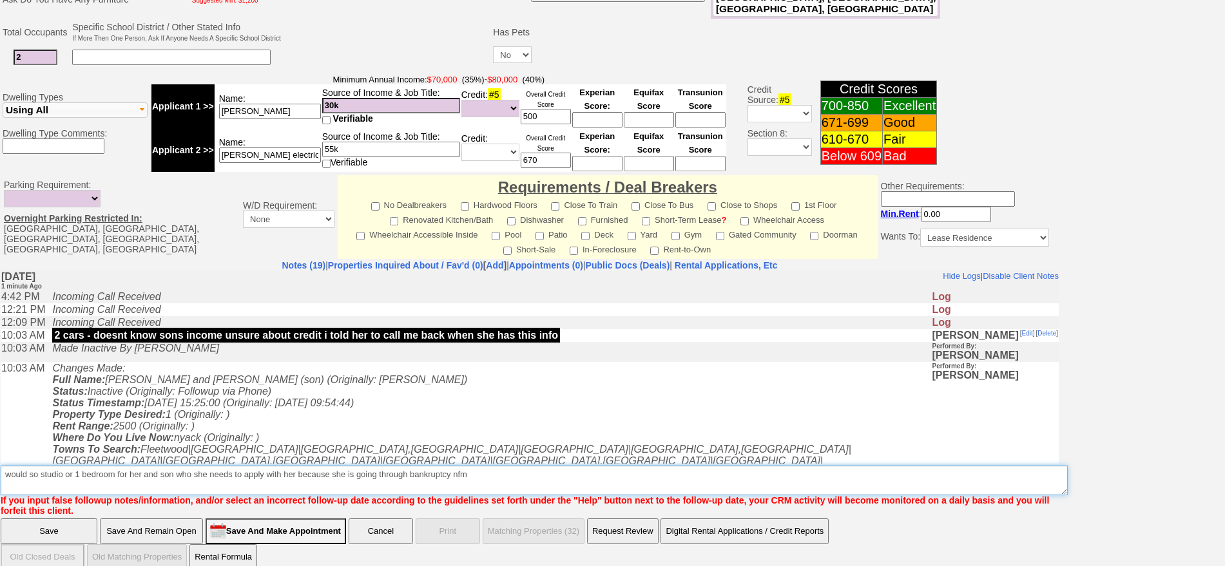
scroll to position [0, 0]
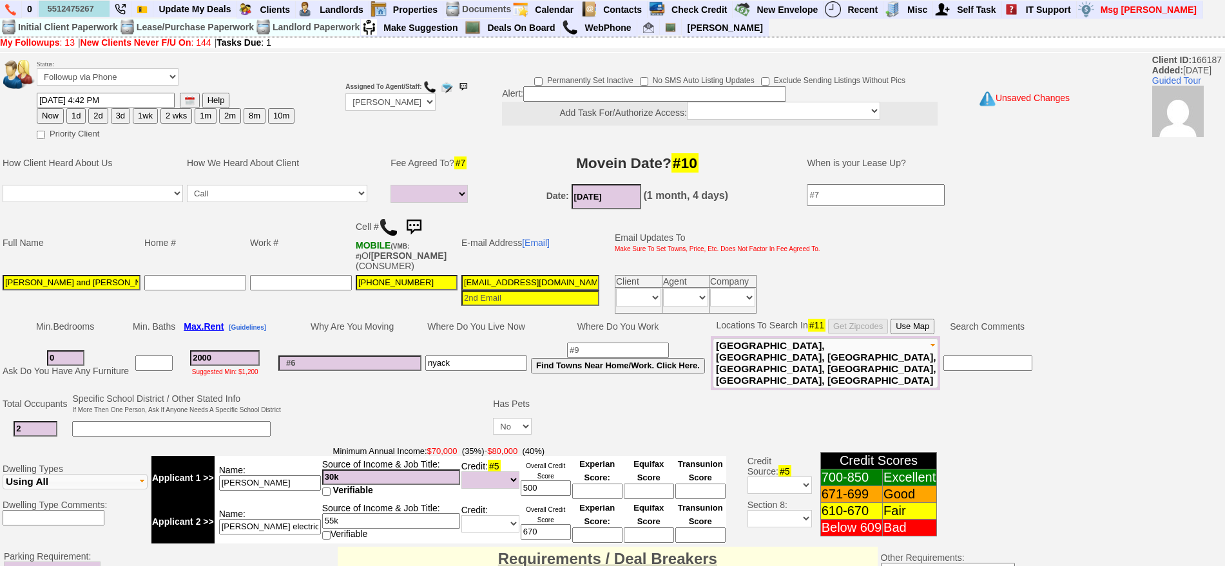
type textarea "would so studio or 1 bedroom for her and son who she needs to apply with her be…"
click at [373, 98] on select "Up-For-Grabs ***** STAFF ***** Bob Bruno 914-419-3579 Cristy Liberto 914-486-10…" at bounding box center [390, 101] width 90 height 17
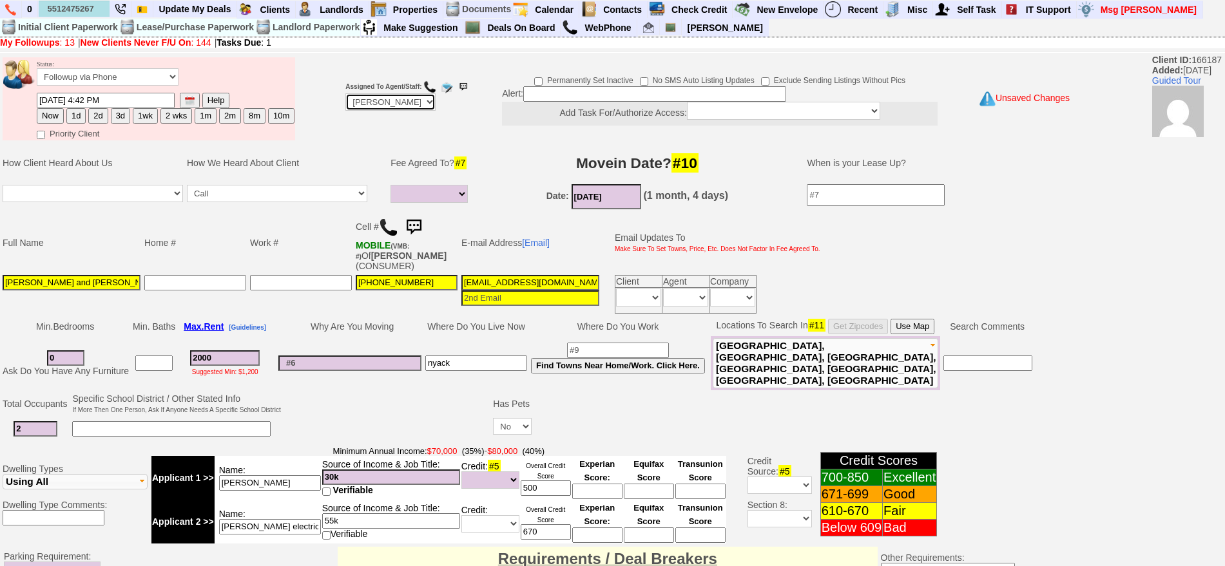
select select "Up-For-Grabs"
click at [345, 93] on select "Up-For-Grabs ***** STAFF ***** Bob Bruno 914-419-3579 Cristy Liberto 914-486-10…" at bounding box center [390, 101] width 90 height 17
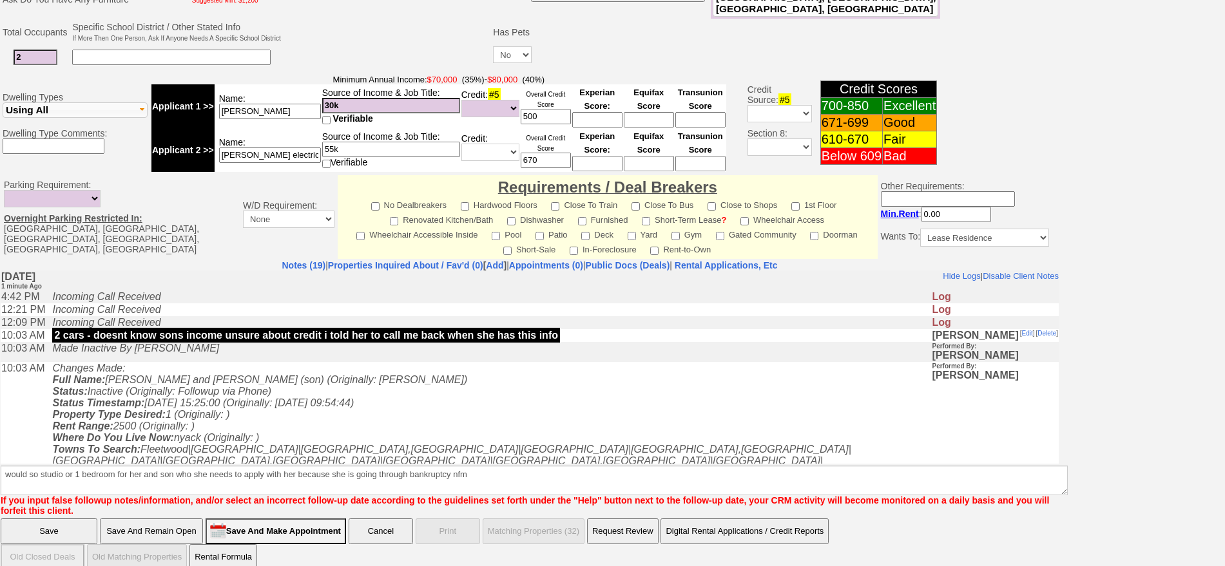
click at [52, 521] on input "Save" at bounding box center [49, 532] width 97 height 26
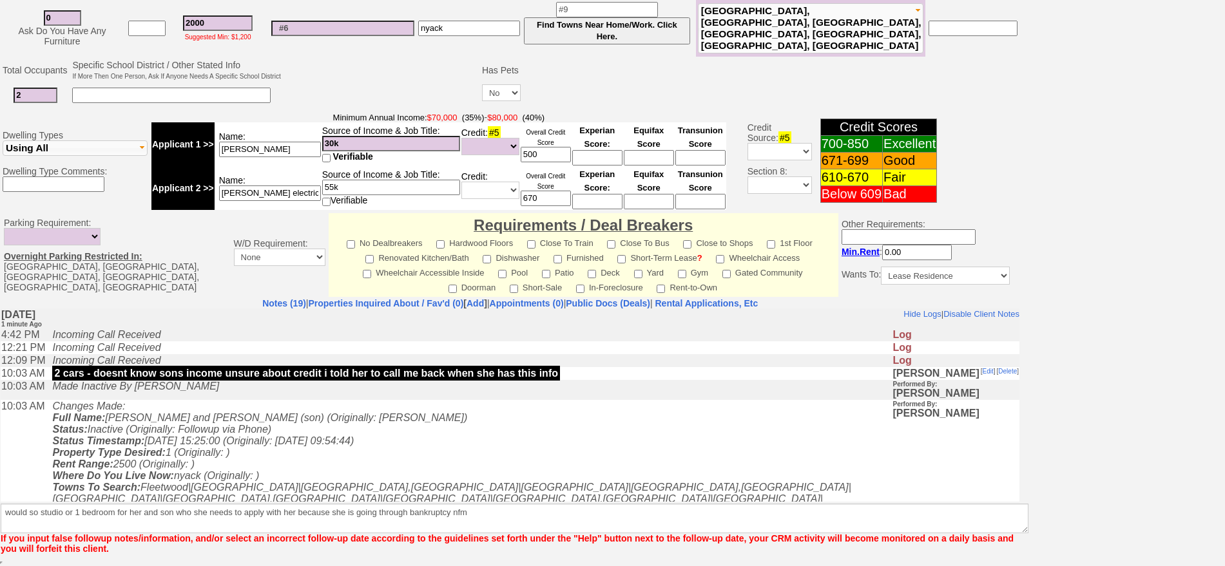
scroll to position [336, 0]
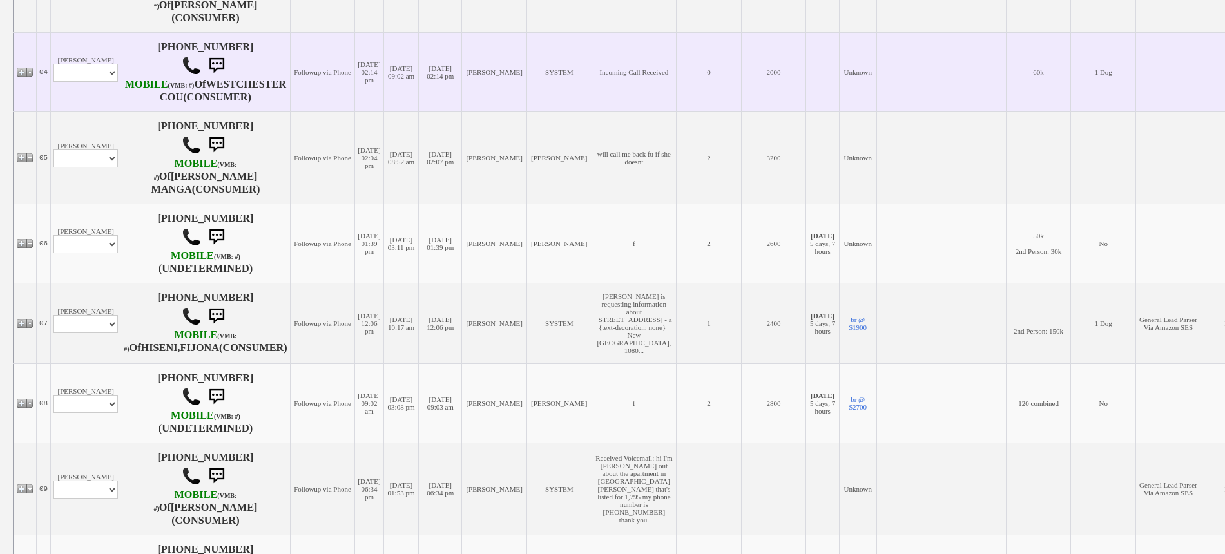
scroll to position [586, 0]
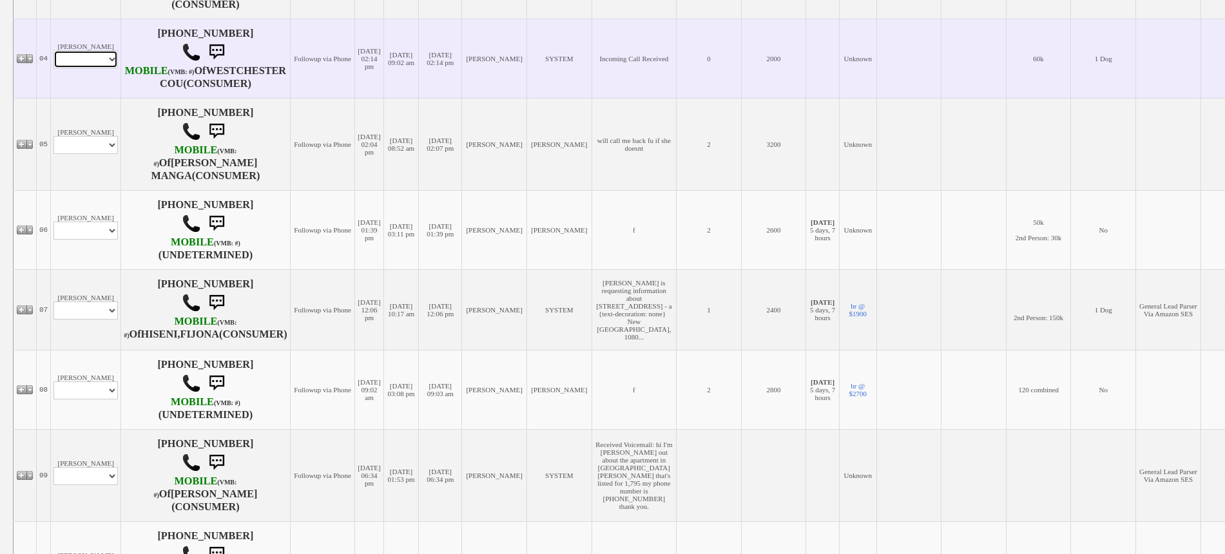
click at [69, 50] on select "Profile Edit Print Closed Deals" at bounding box center [85, 59] width 64 height 18
select select "ChangeURL,/crm/custom/edit_client_form.php?redirect=%2Fcrm%2Fclients.php&id=167…"
click at [53, 50] on select "Profile Edit Print Closed Deals" at bounding box center [85, 59] width 64 height 18
select select
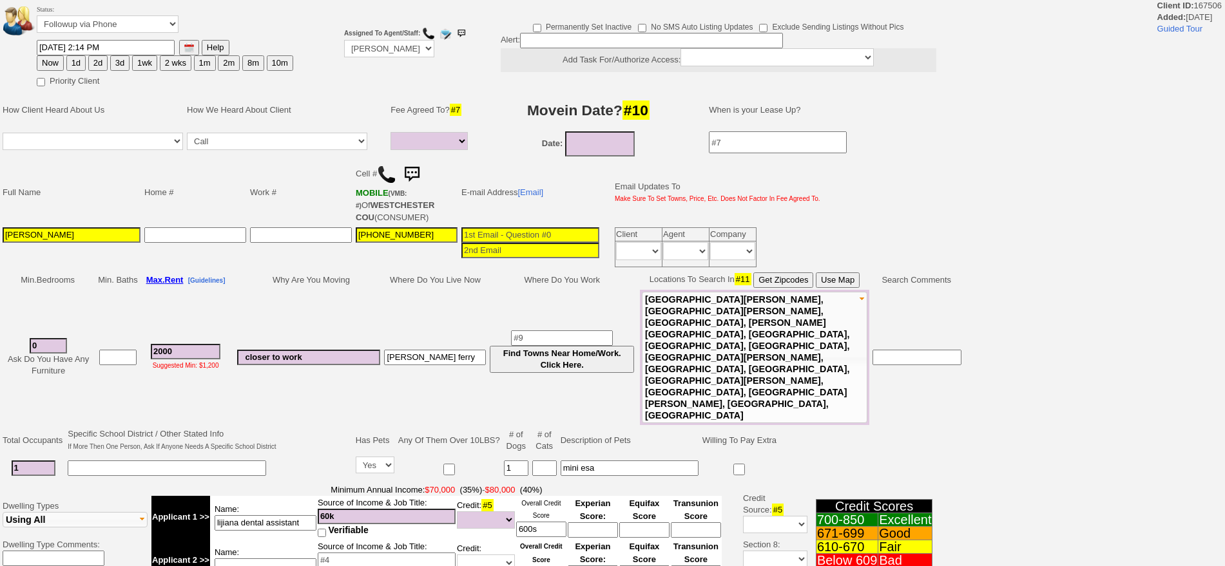
select select
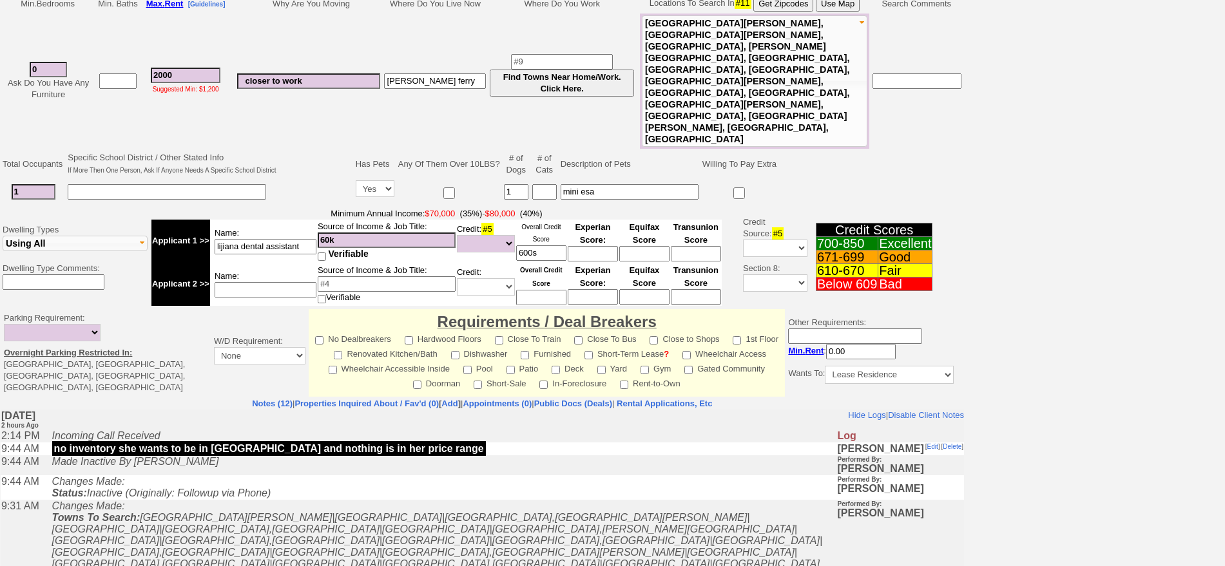
scroll to position [322, 0]
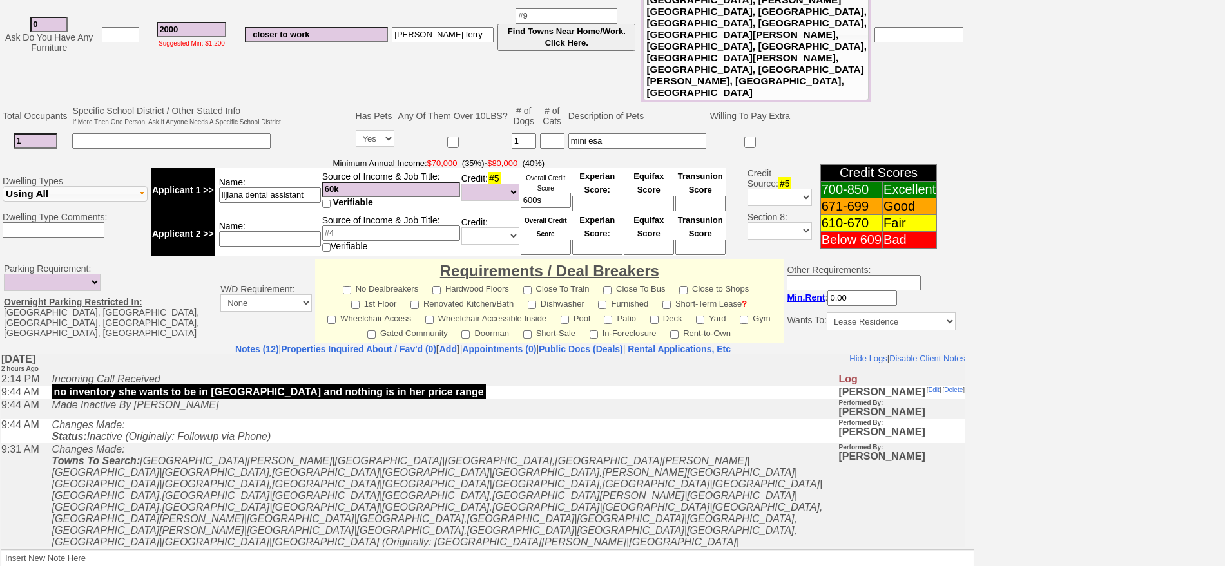
scroll to position [0, 0]
